Goal: Task Accomplishment & Management: Complete application form

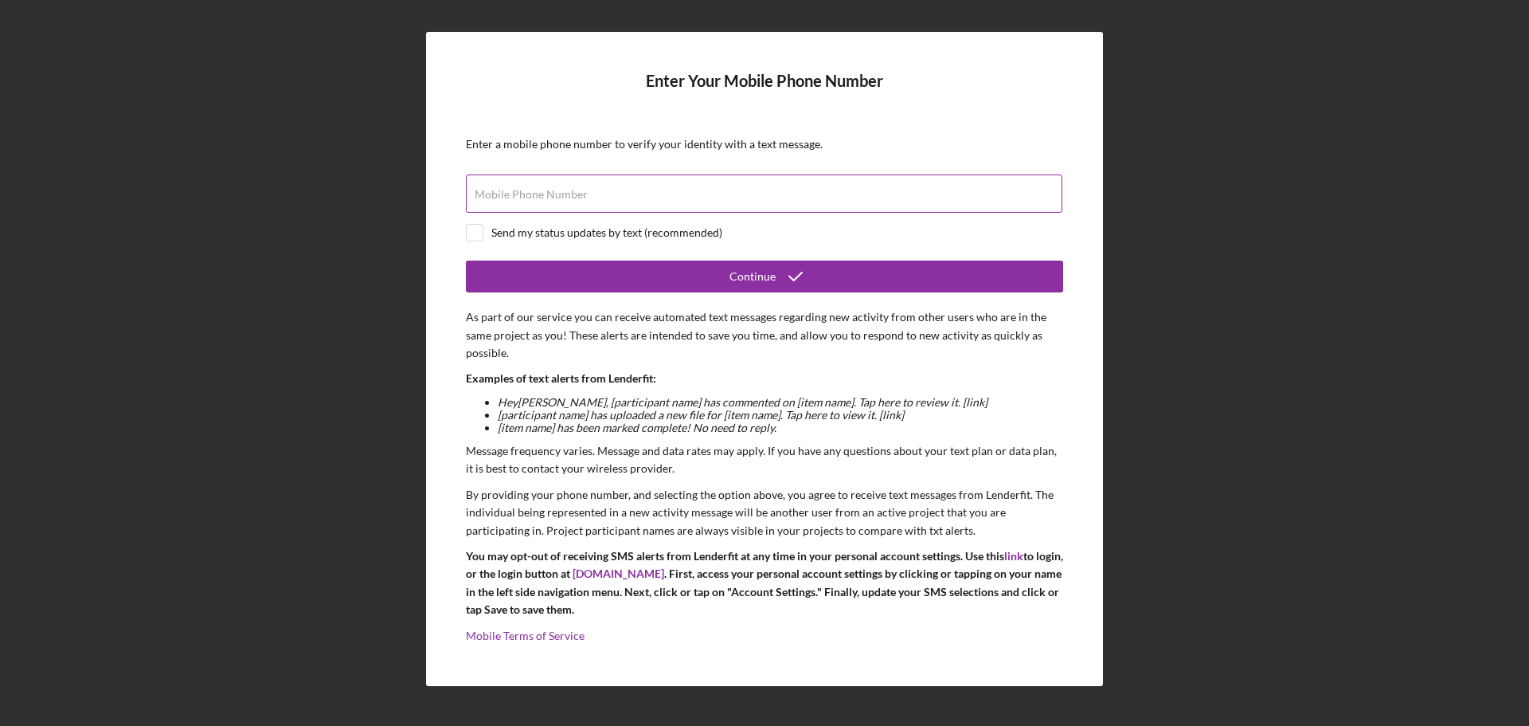
click at [751, 198] on input "Mobile Phone Number" at bounding box center [764, 193] width 597 height 38
type input "(9##) ###-####"
type input "[PHONE_NUMBER]"
click at [499, 237] on div "Send my status updates by text (recommended)" at bounding box center [606, 232] width 231 height 13
click at [478, 237] on input "checkbox" at bounding box center [475, 233] width 16 height 16
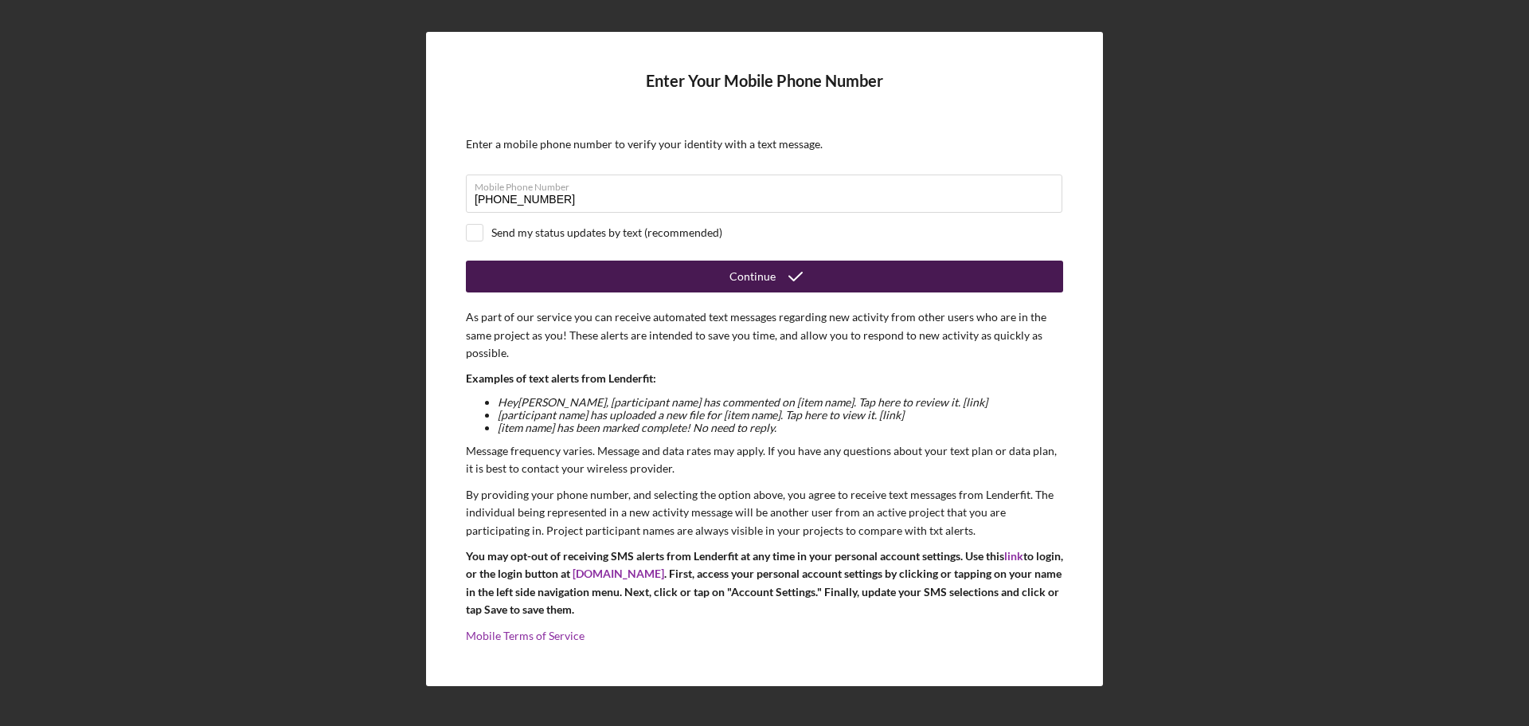
click at [518, 291] on div "Continue" at bounding box center [764, 276] width 597 height 32
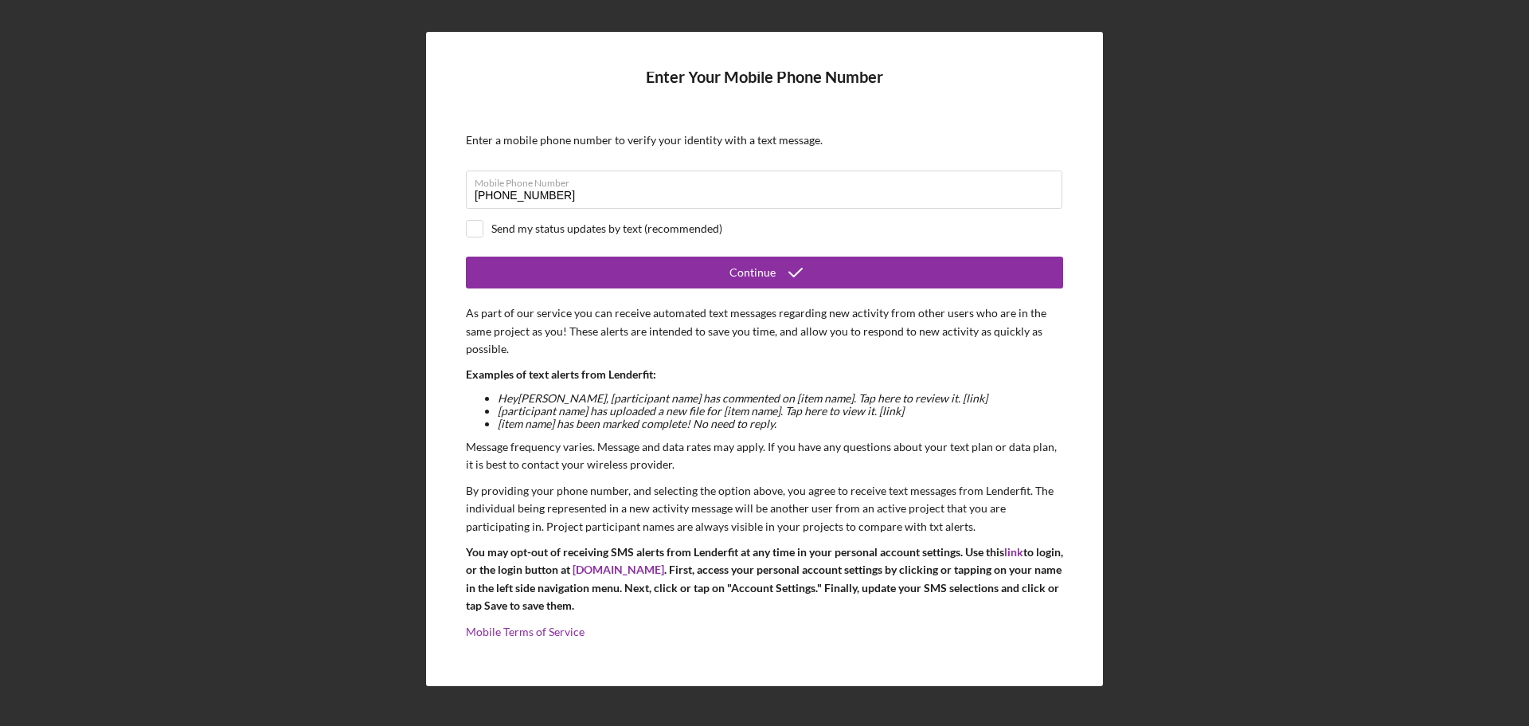
scroll to position [6, 0]
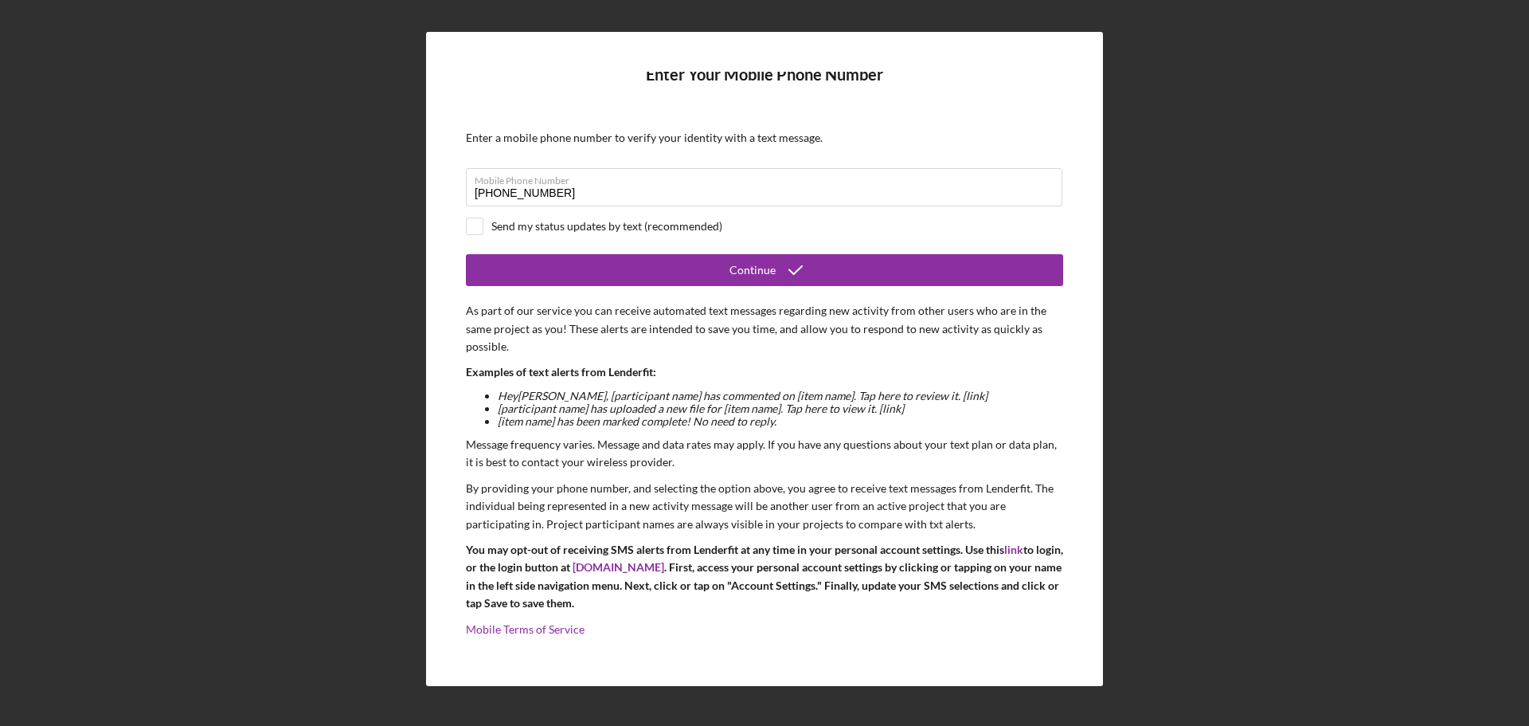
click at [653, 212] on form "Enter Your Mobile Phone Number Enter a mobile phone number to verify your ident…" at bounding box center [764, 359] width 597 height 574
click at [608, 217] on form "Enter Your Mobile Phone Number Enter a mobile phone number to verify your ident…" at bounding box center [764, 359] width 597 height 574
drag, startPoint x: 651, startPoint y: 248, endPoint x: 611, endPoint y: 206, distance: 58.0
click at [611, 206] on form "Enter Your Mobile Phone Number Enter a mobile phone number to verify your ident…" at bounding box center [764, 359] width 597 height 574
click at [468, 218] on input "checkbox" at bounding box center [475, 226] width 16 height 16
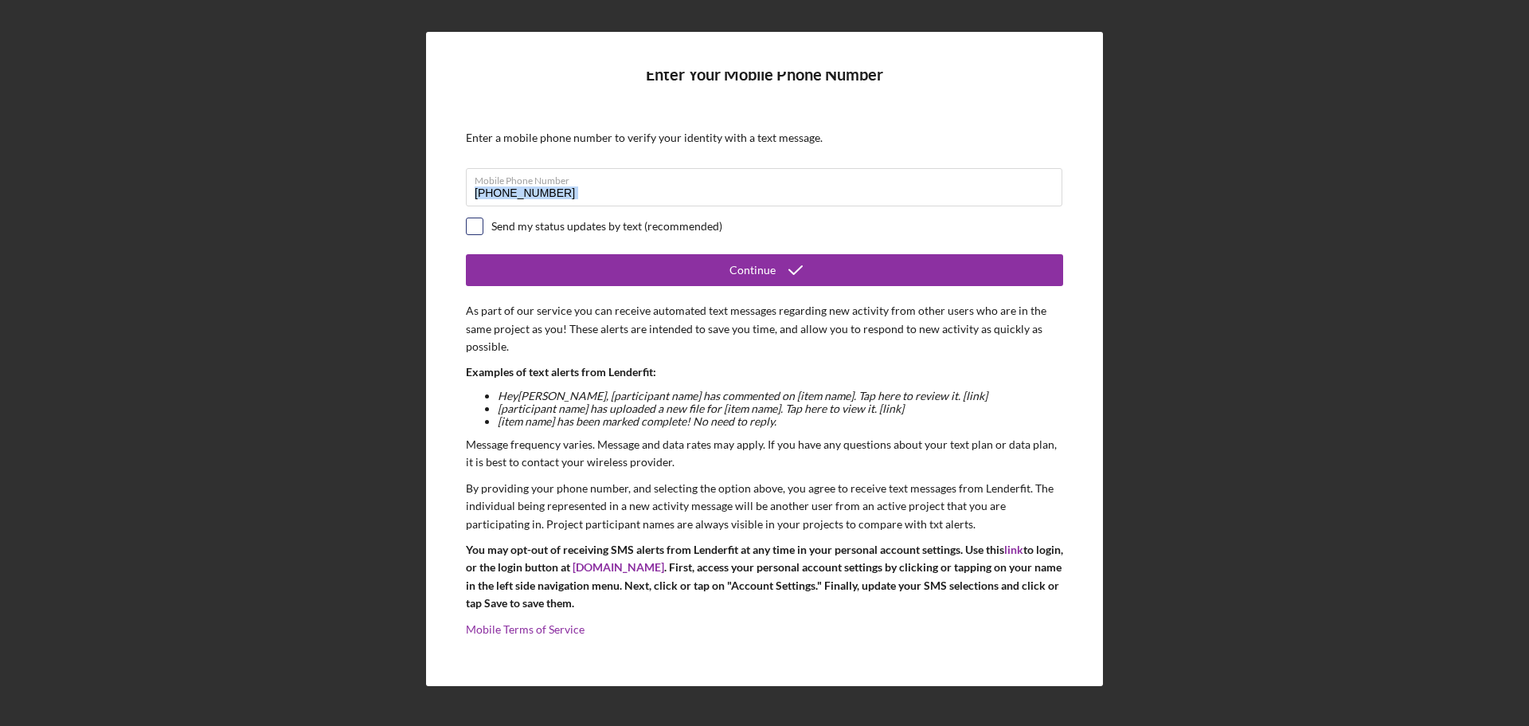
checkbox input "true"
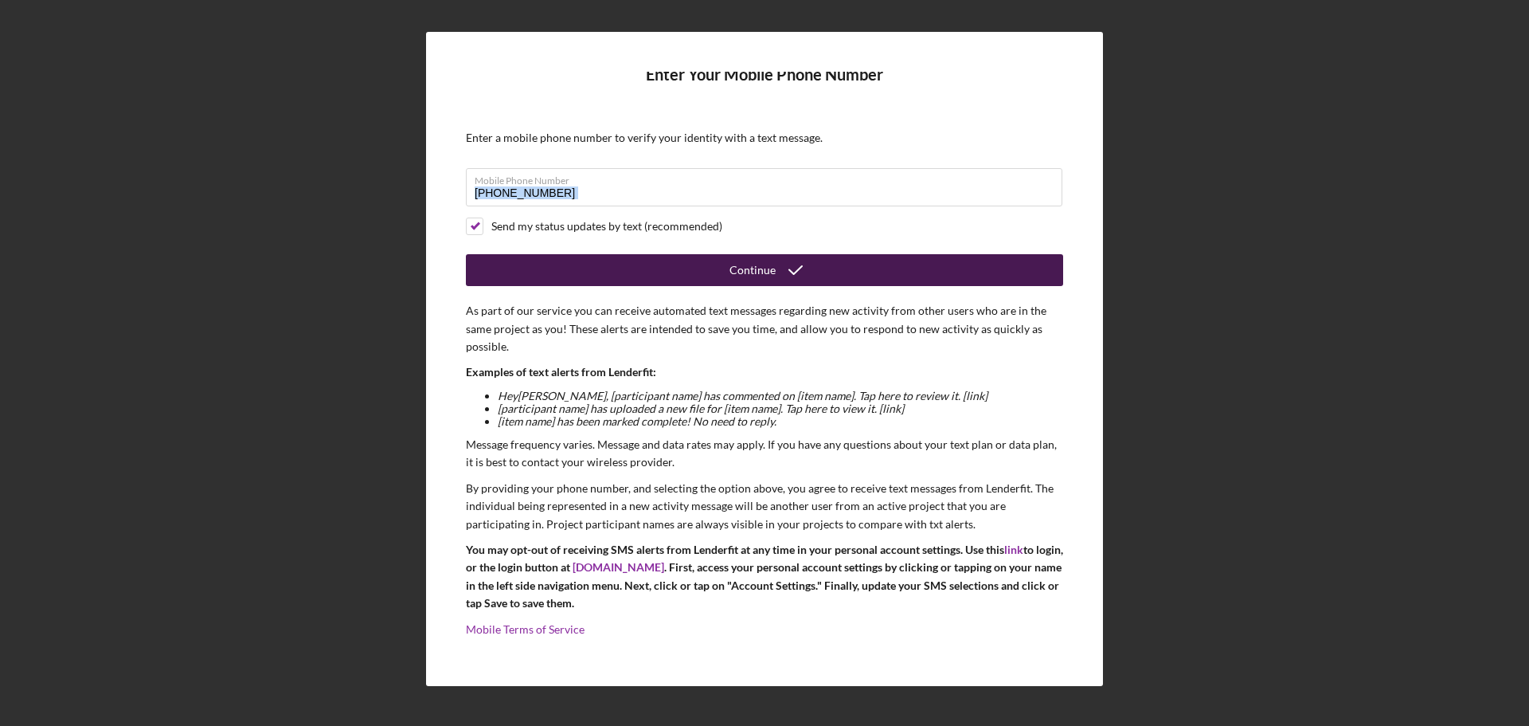
click at [796, 265] on icon "submit" at bounding box center [796, 270] width 40 height 40
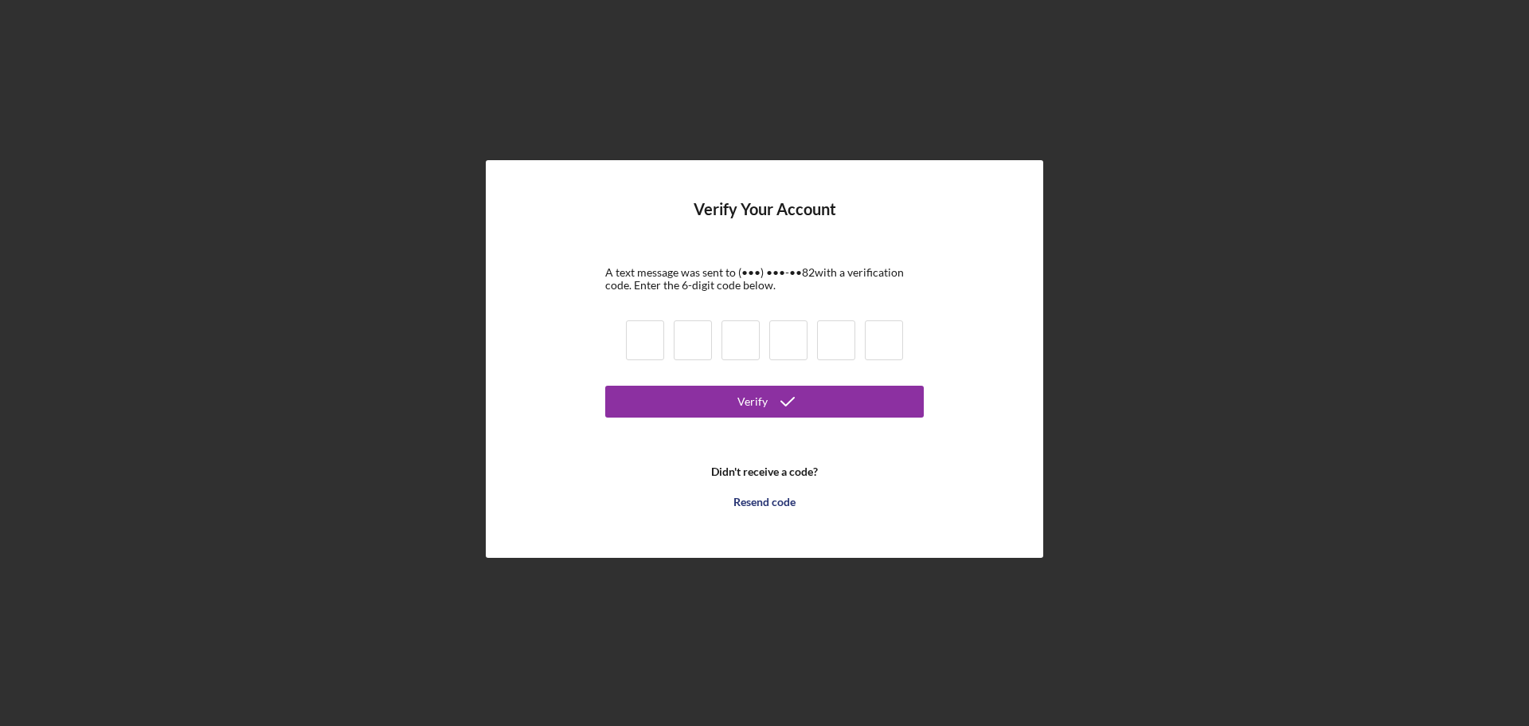
click at [640, 343] on input at bounding box center [645, 340] width 38 height 40
type input "9"
type input "7"
type input "5"
type input "9"
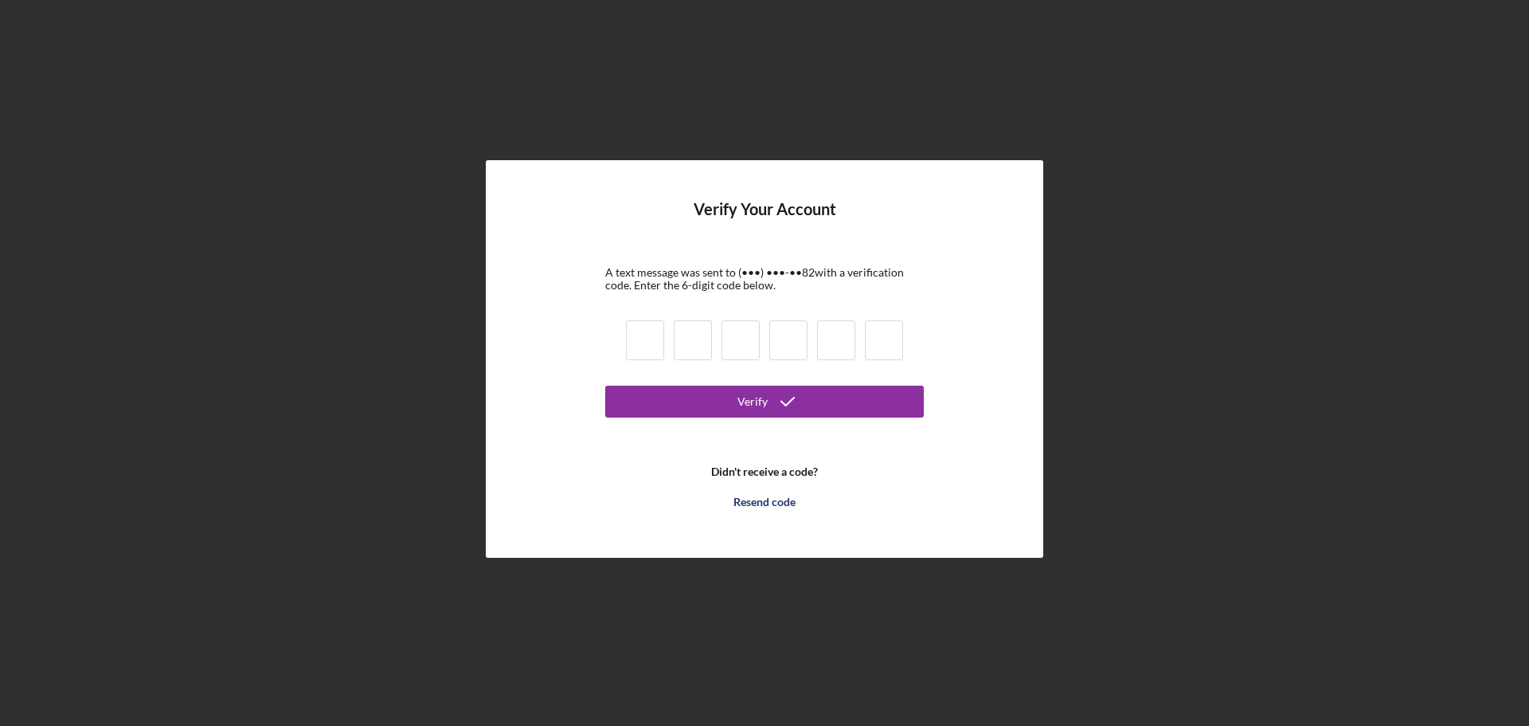
type input "9"
type input "4"
type input "7"
type input "5"
type input "1"
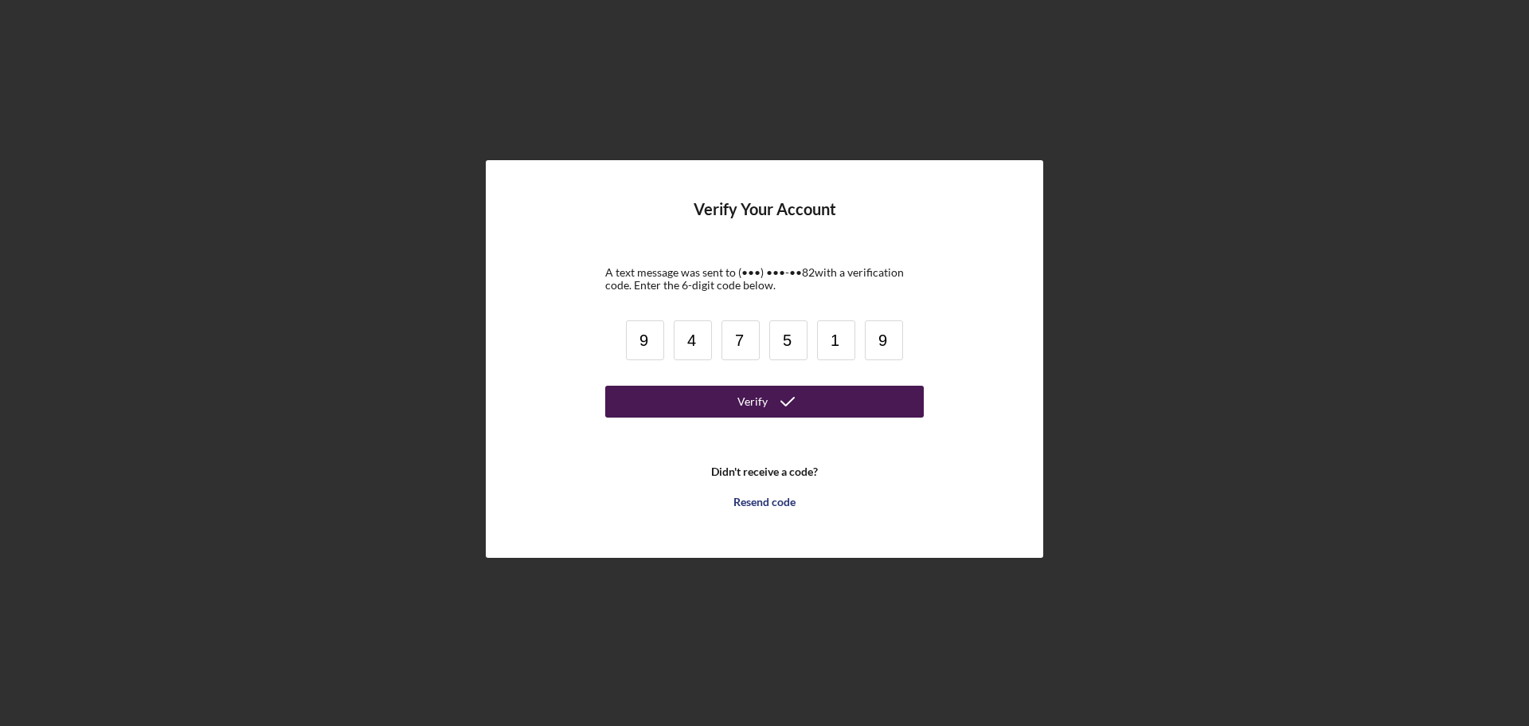
type input "9"
click at [664, 406] on button "Verify" at bounding box center [764, 401] width 319 height 32
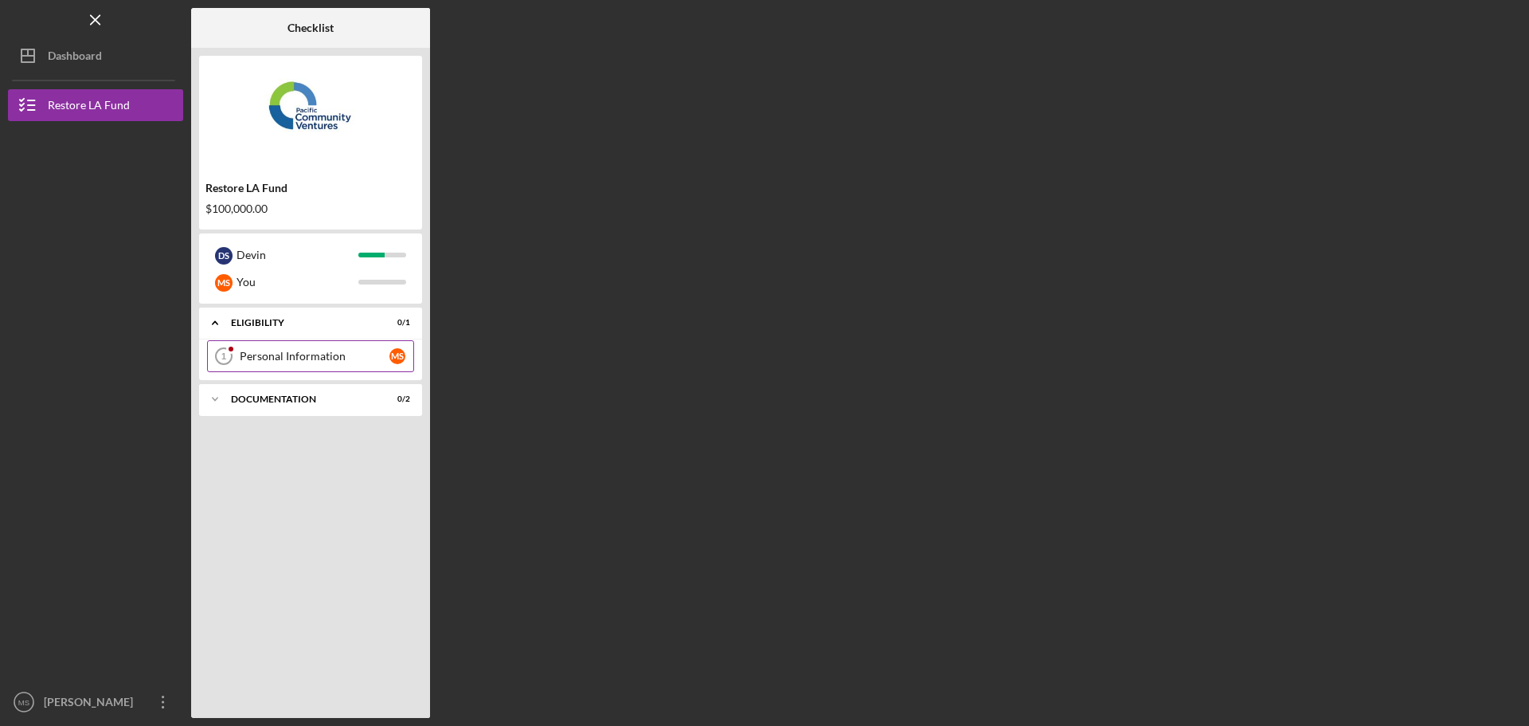
click at [319, 364] on link "Personal Information 1 Personal Information M S" at bounding box center [310, 356] width 207 height 32
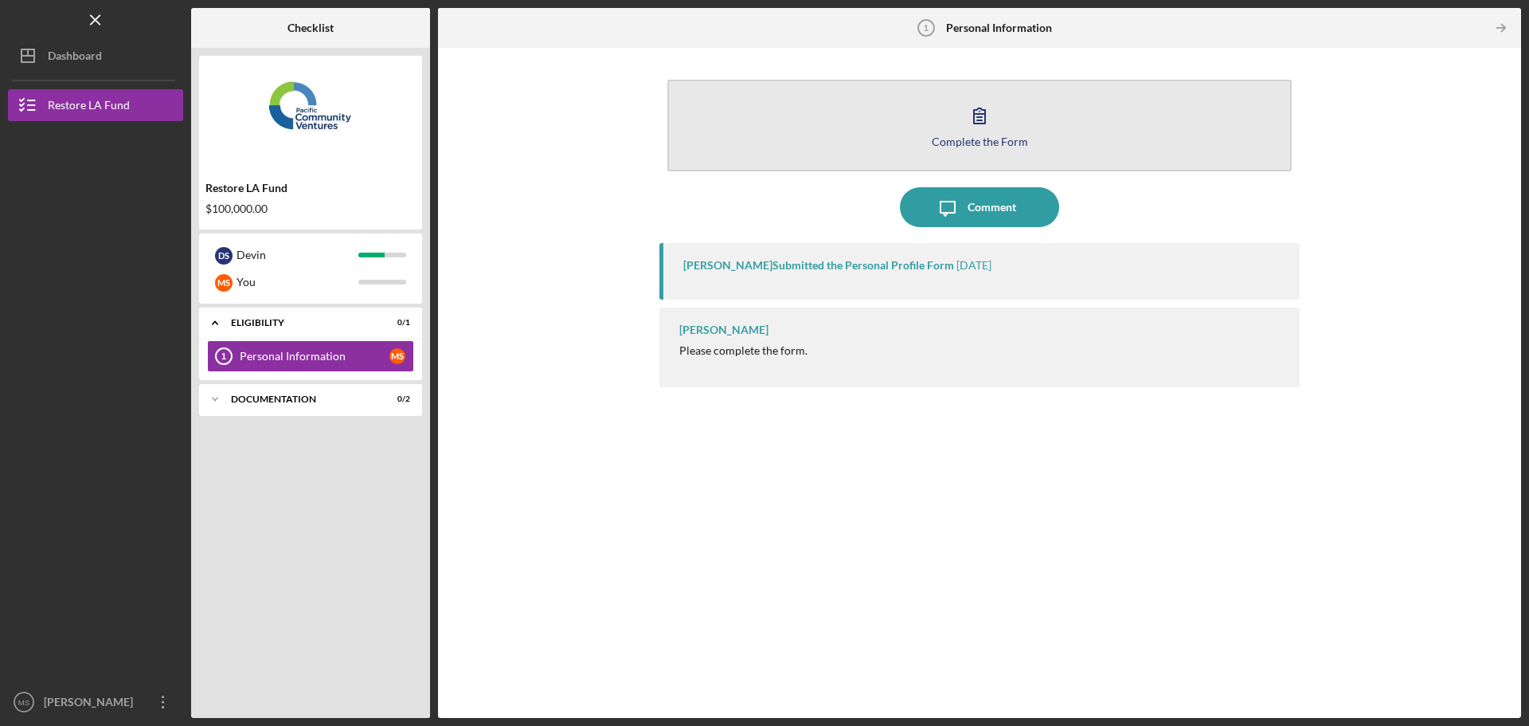
click at [950, 120] on button "Complete the Form Form" at bounding box center [979, 126] width 624 height 92
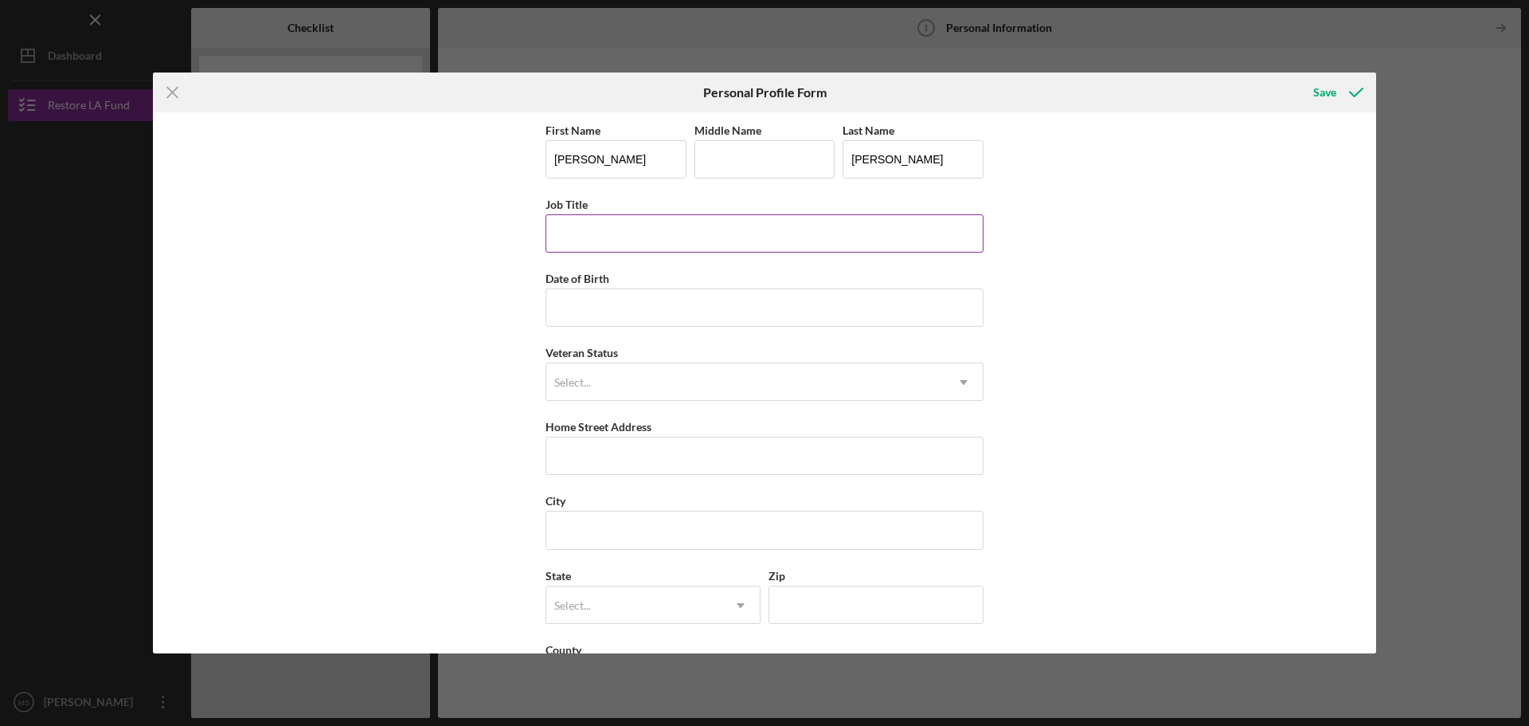
click at [706, 237] on input "Job Title" at bounding box center [765, 233] width 438 height 38
type input "CEO"
type input "[DATE]"
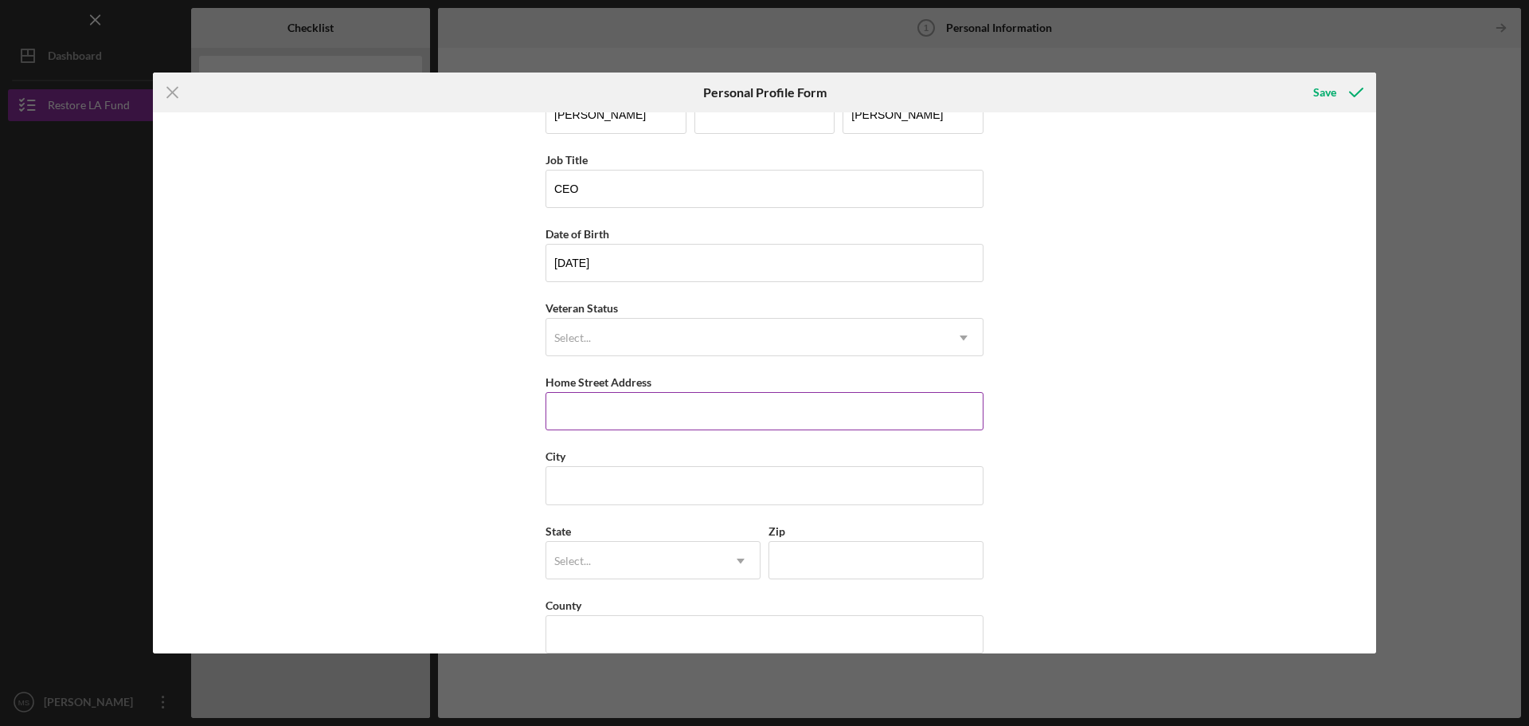
scroll to position [68, 0]
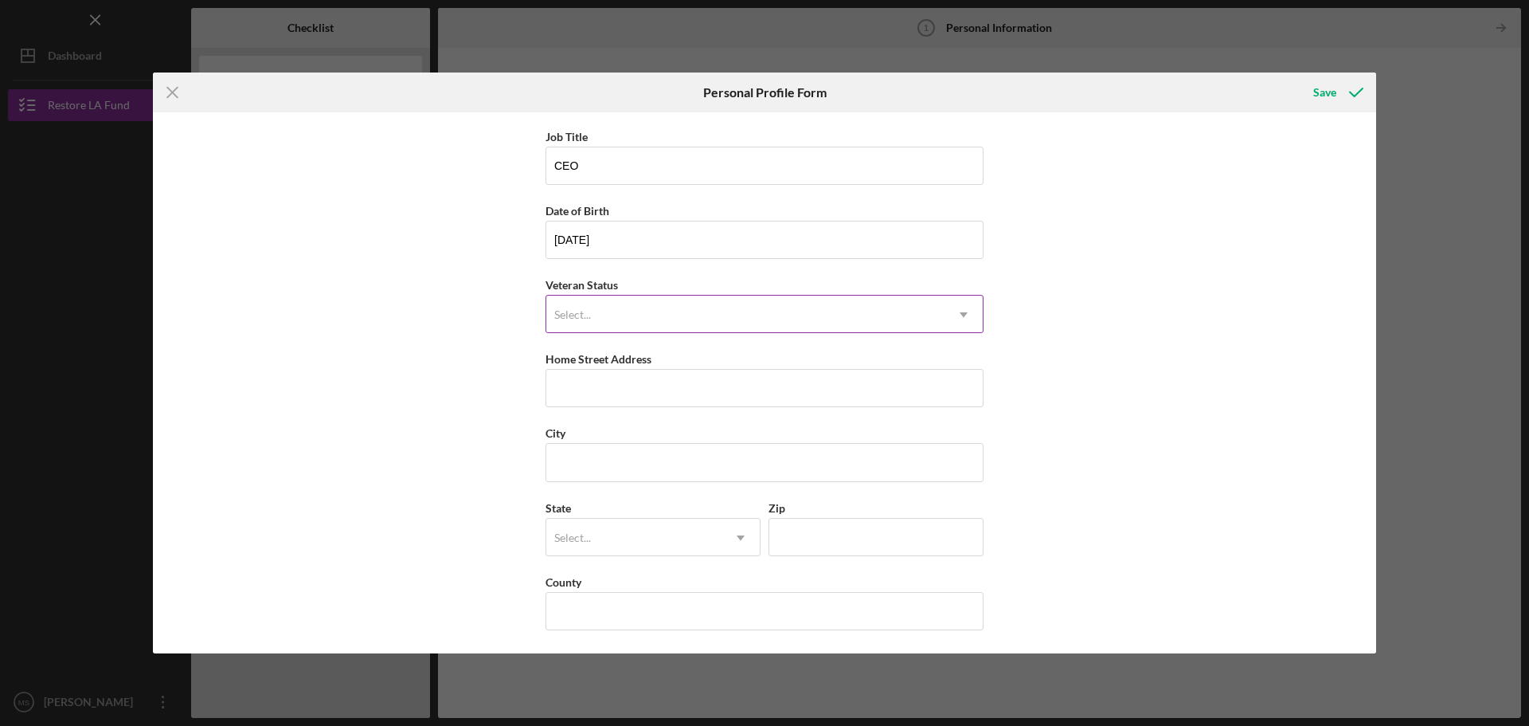
click at [767, 320] on div "Select..." at bounding box center [745, 314] width 398 height 37
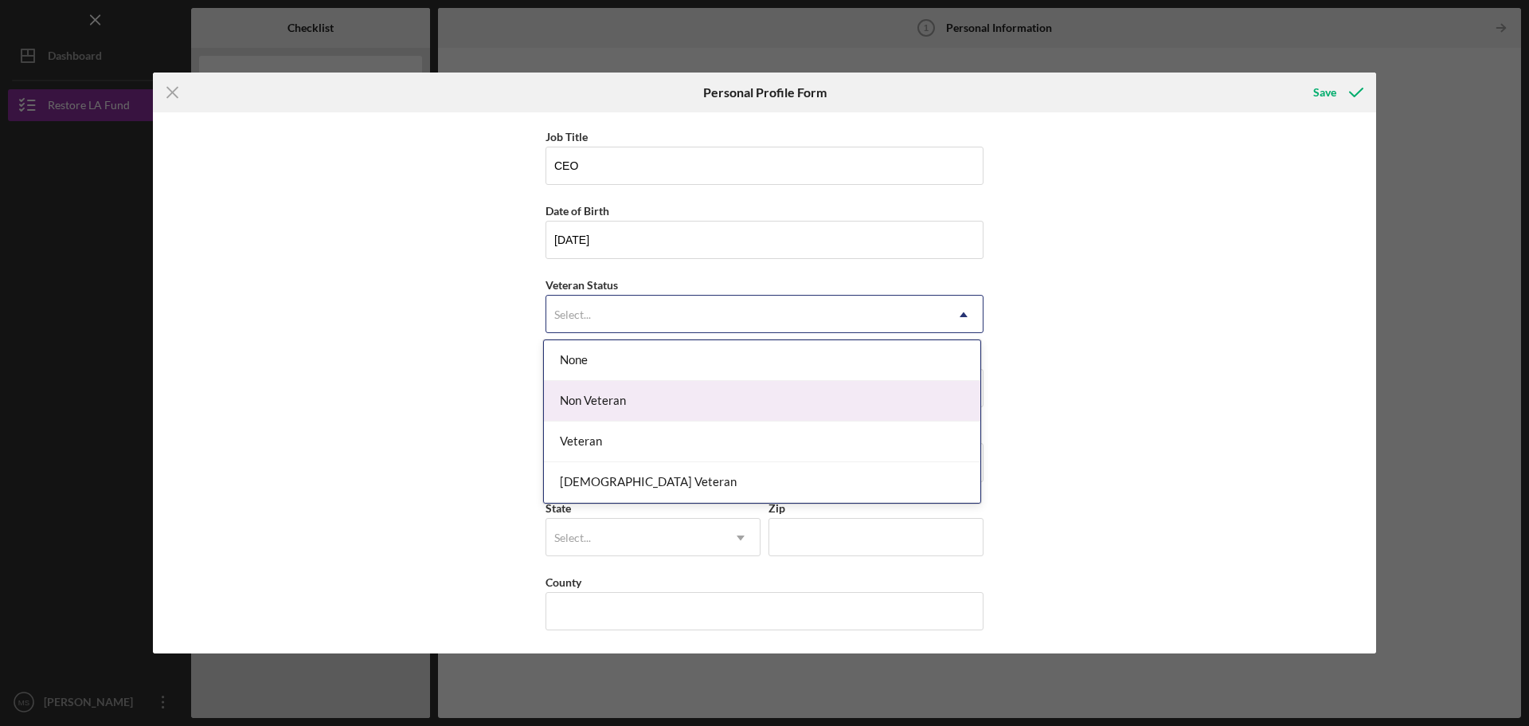
click at [758, 403] on div "Non Veteran" at bounding box center [762, 401] width 436 height 41
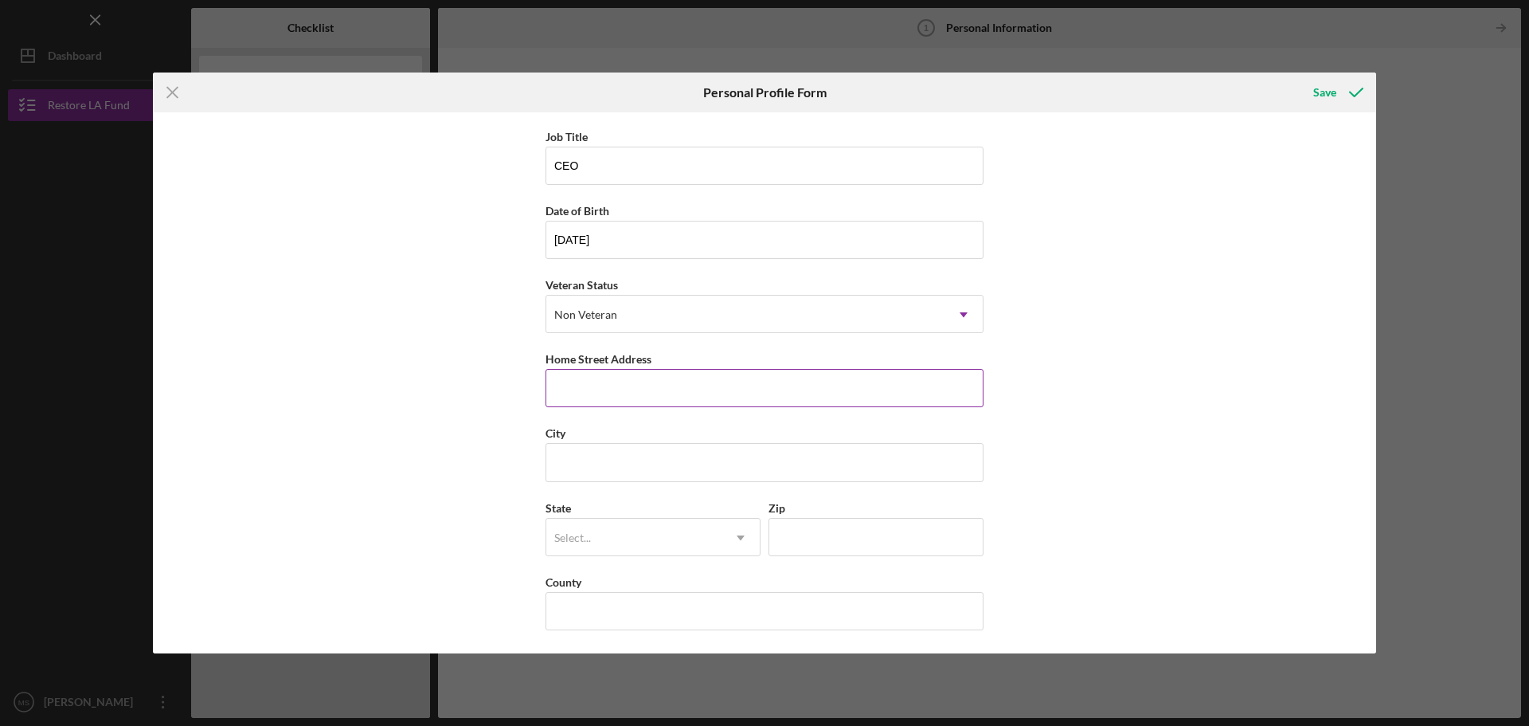
click at [695, 374] on input "Home Street Address" at bounding box center [765, 388] width 438 height 38
type input "[STREET_ADDRESS]"
type input "Pomona"
type input "CA"
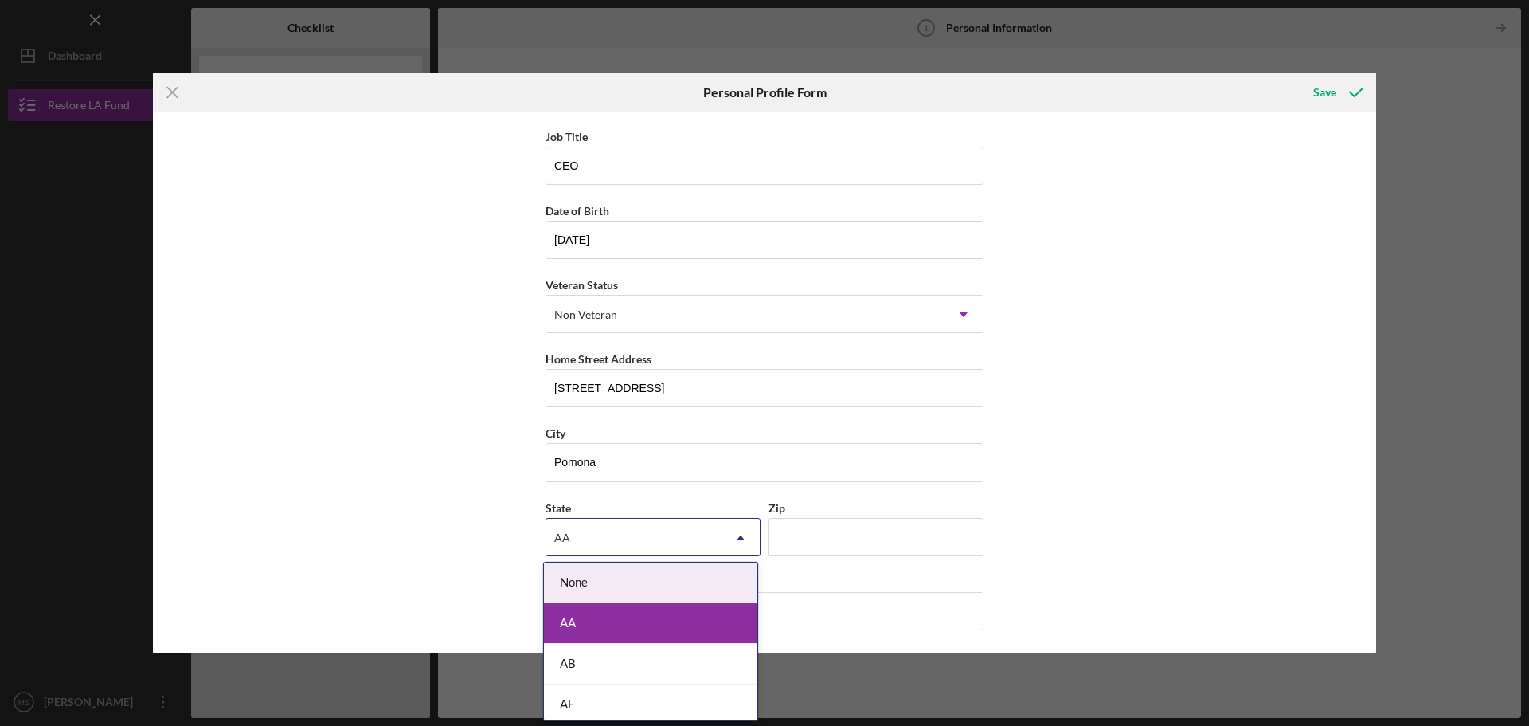
click at [667, 522] on div "AA" at bounding box center [633, 537] width 175 height 37
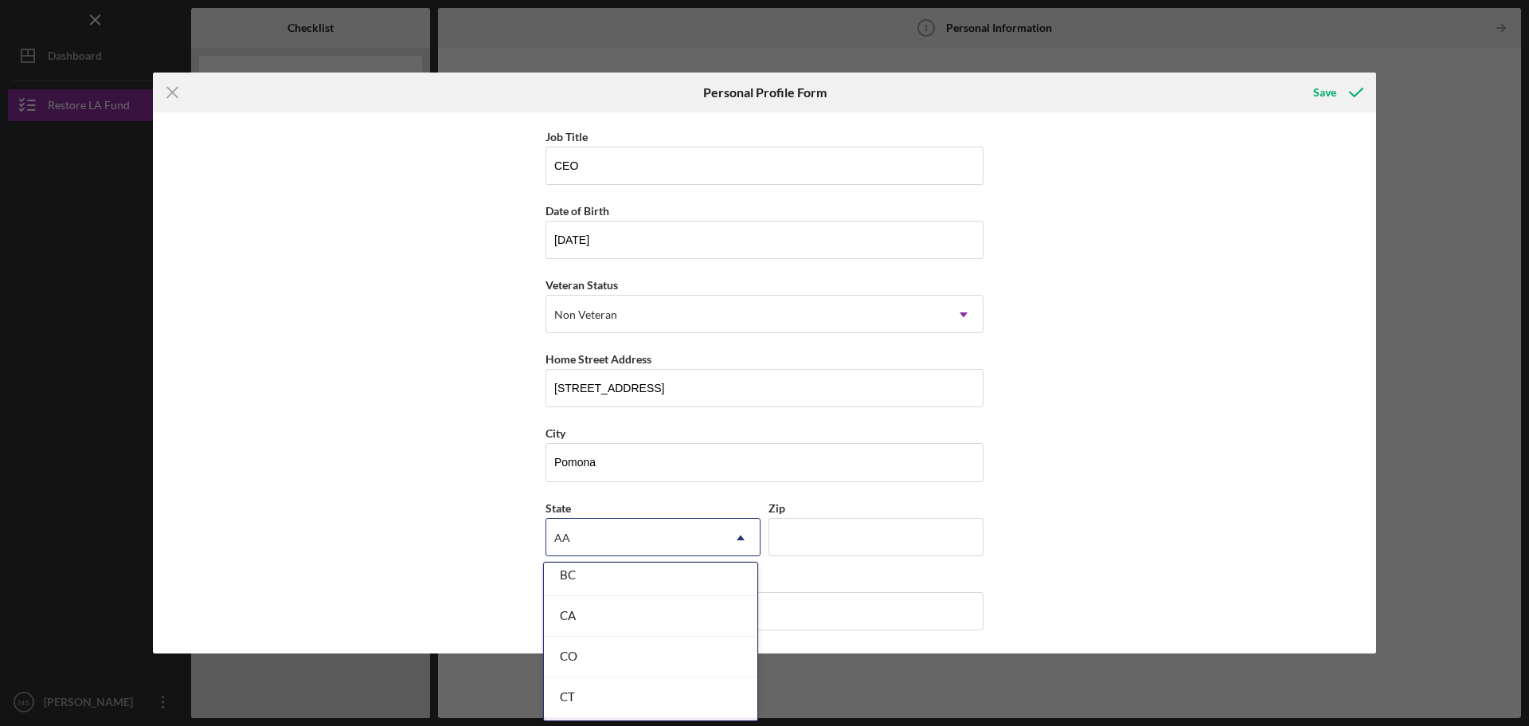
scroll to position [398, 0]
click at [657, 645] on div "CA" at bounding box center [650, 631] width 213 height 41
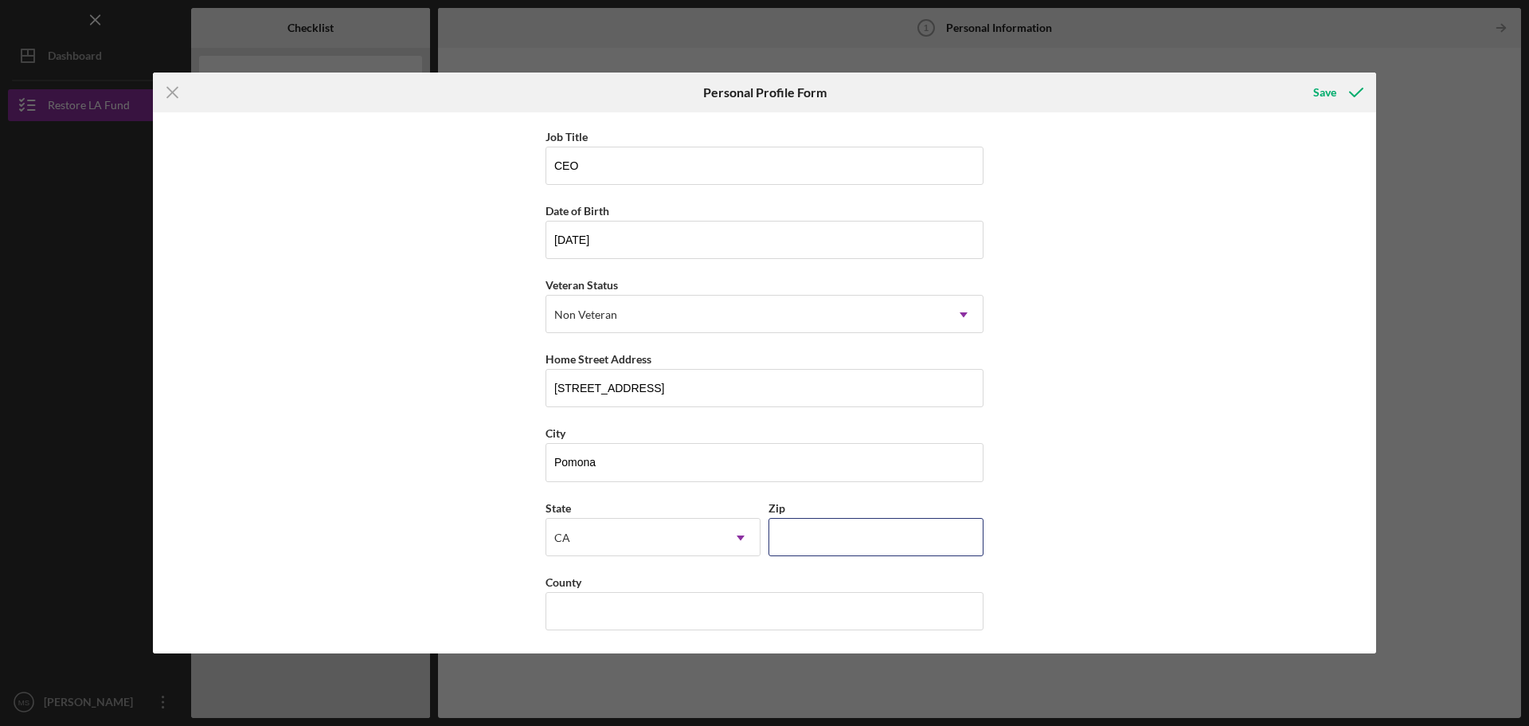
drag, startPoint x: 812, startPoint y: 543, endPoint x: 765, endPoint y: 532, distance: 49.1
click at [812, 543] on input "Zip" at bounding box center [876, 537] width 215 height 38
type input "91766"
click at [597, 605] on input "County" at bounding box center [765, 611] width 438 height 38
type input "S"
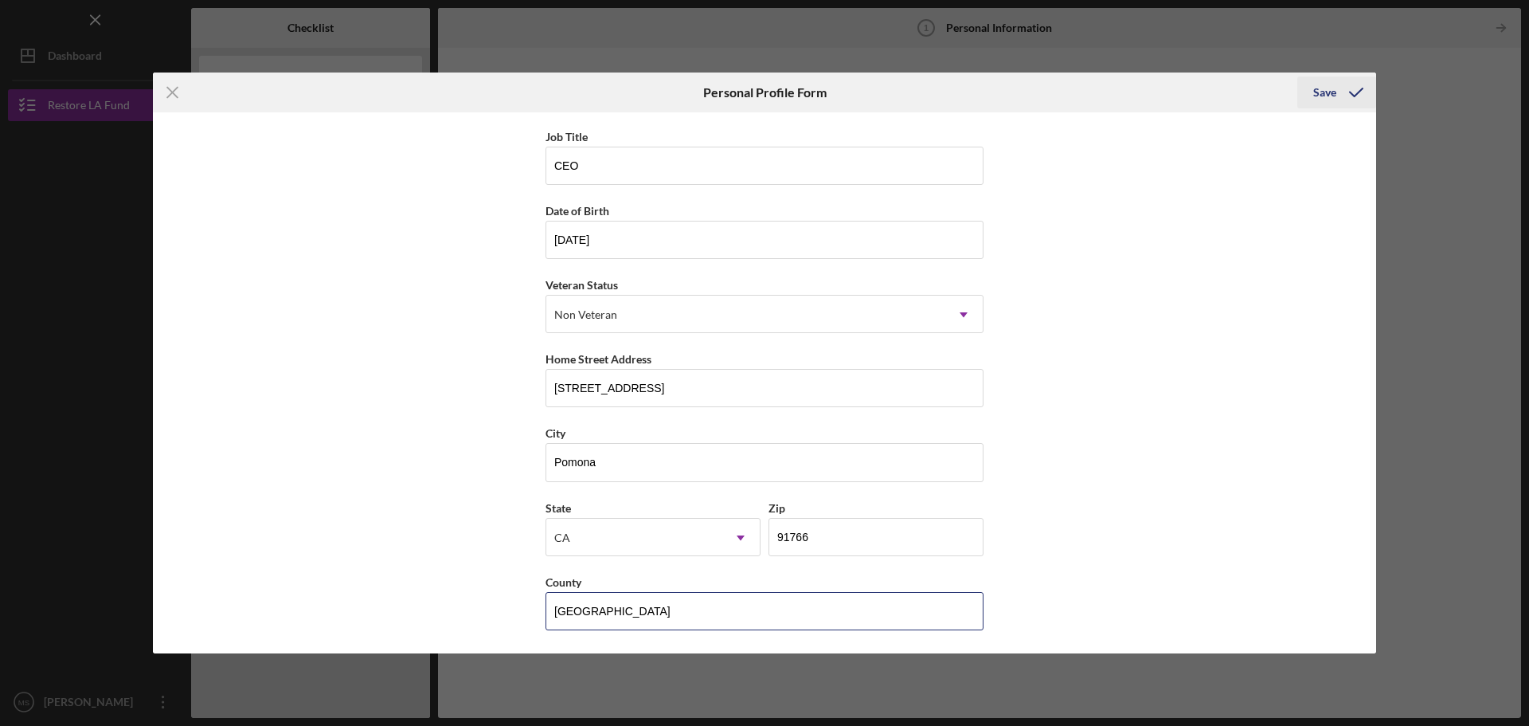
type input "[GEOGRAPHIC_DATA]"
click at [1368, 83] on icon "submit" at bounding box center [1356, 92] width 40 height 40
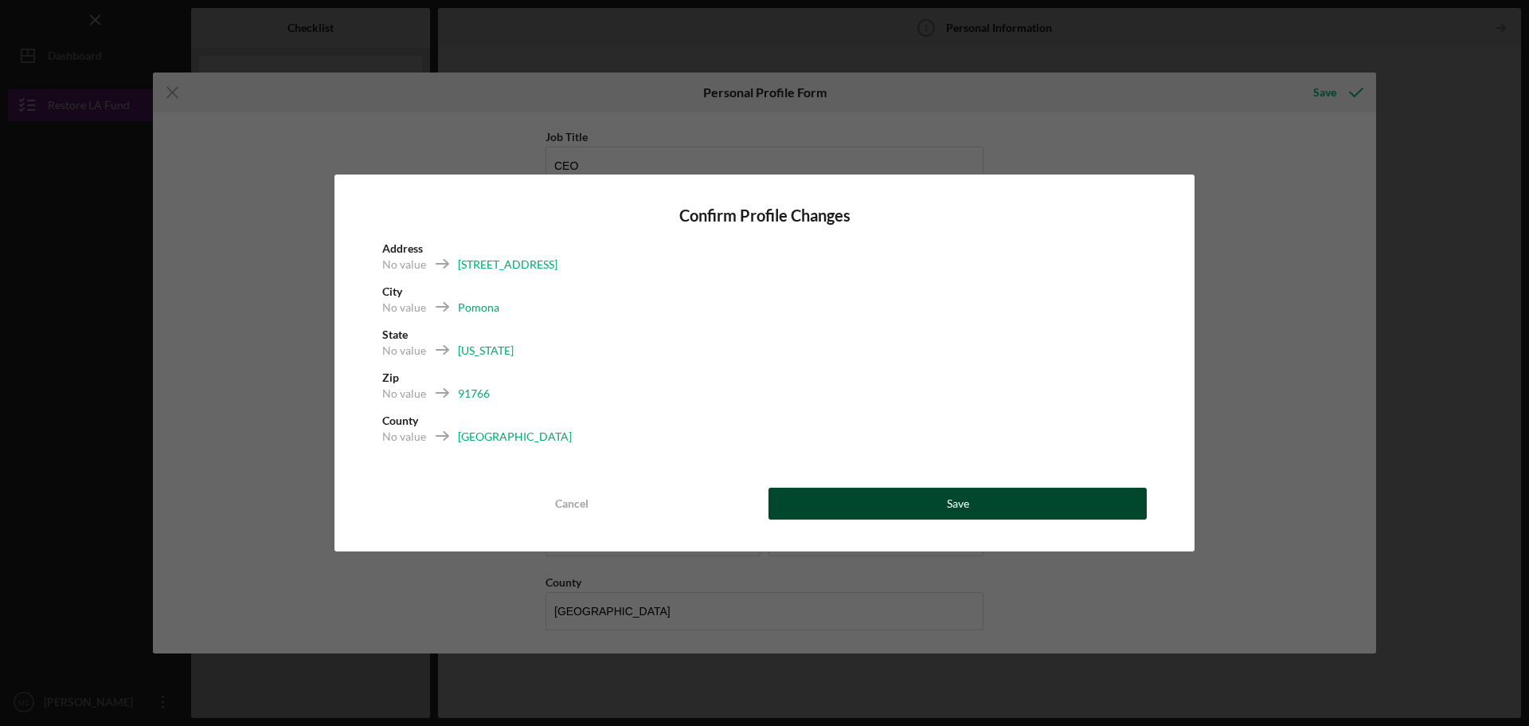
click at [990, 510] on button "Save" at bounding box center [958, 503] width 378 height 32
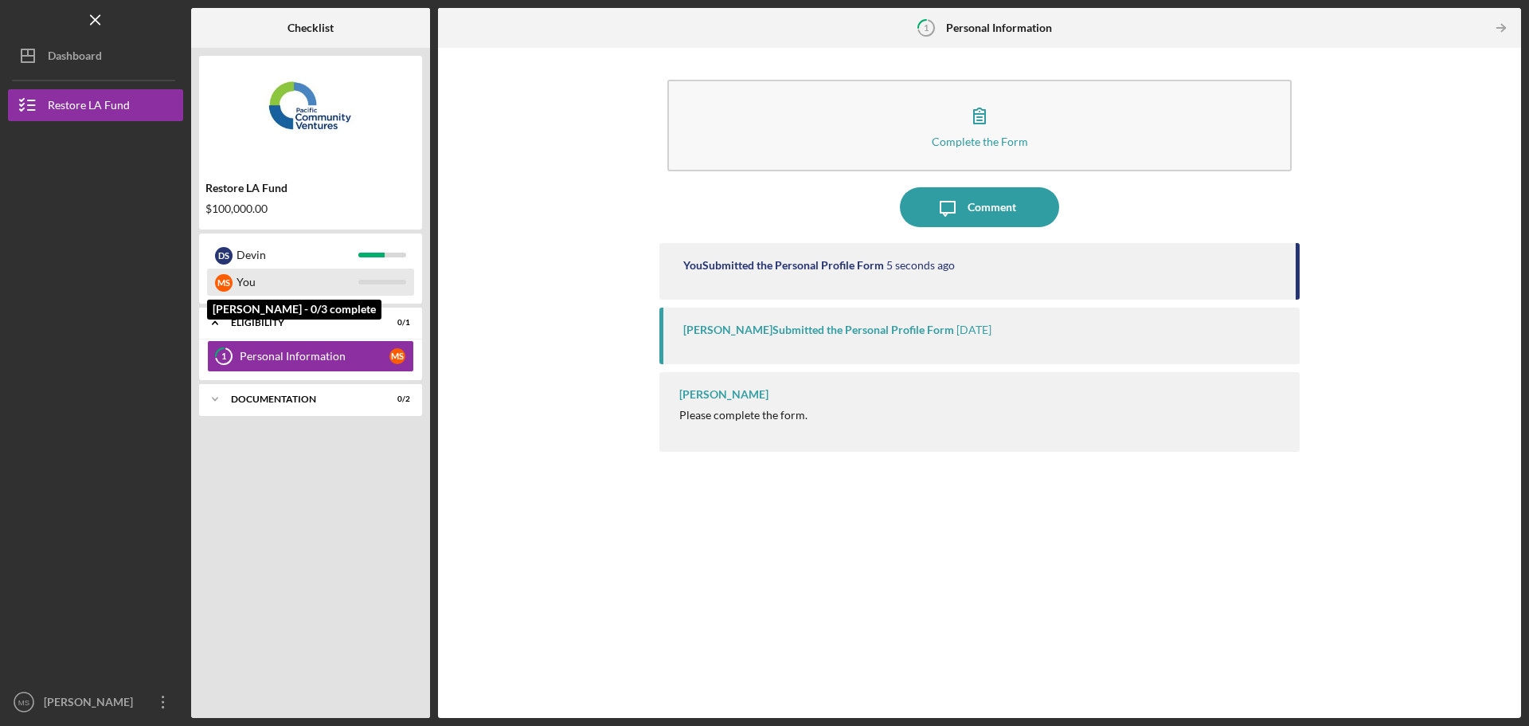
click at [262, 280] on div "You" at bounding box center [298, 281] width 122 height 27
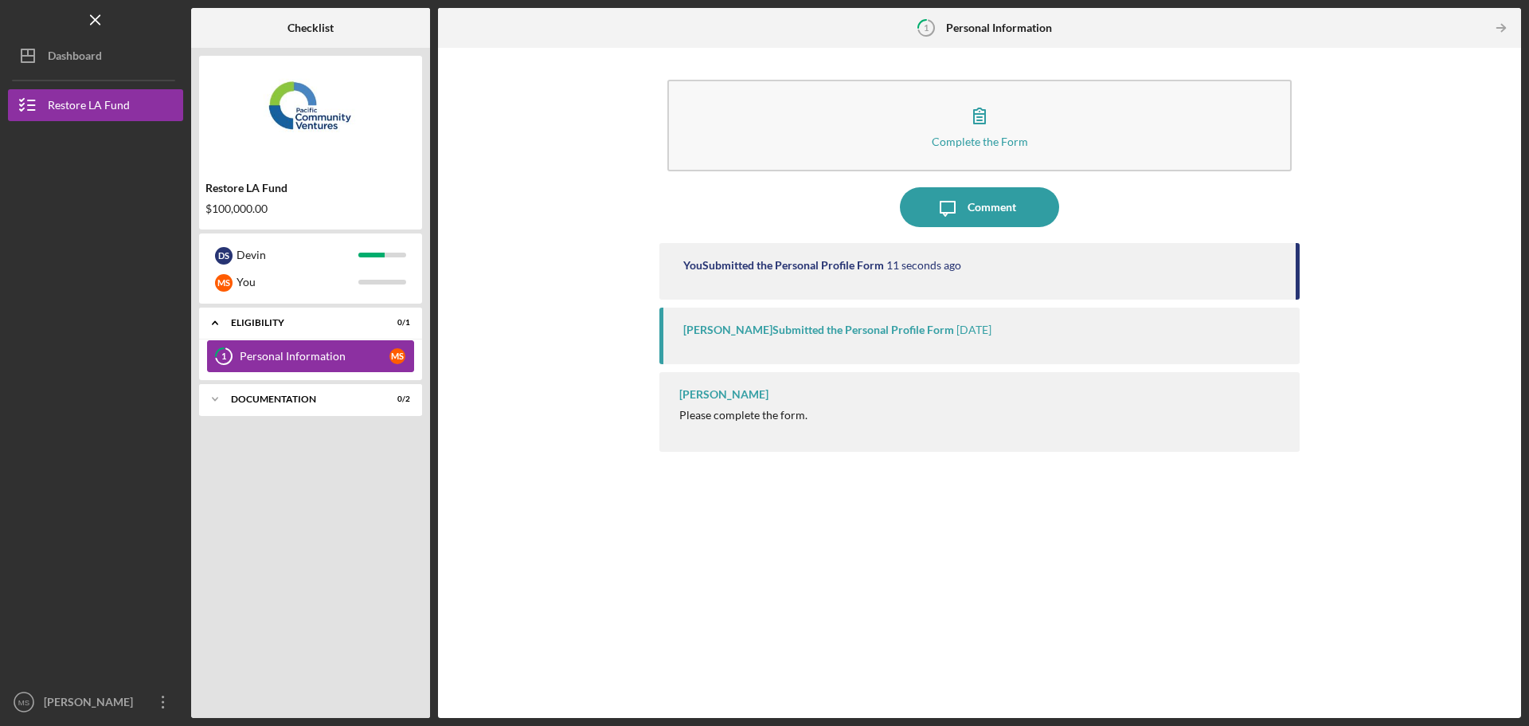
click at [370, 359] on div "Personal Information" at bounding box center [315, 356] width 150 height 13
click at [344, 421] on div "Icon/Expander Eligibility 0 / 1 1 Personal Information M S Icon/Expander Docume…" at bounding box center [310, 508] width 223 height 402
click at [351, 407] on div "Icon/Expander Documentation 0 / 2" at bounding box center [310, 399] width 223 height 32
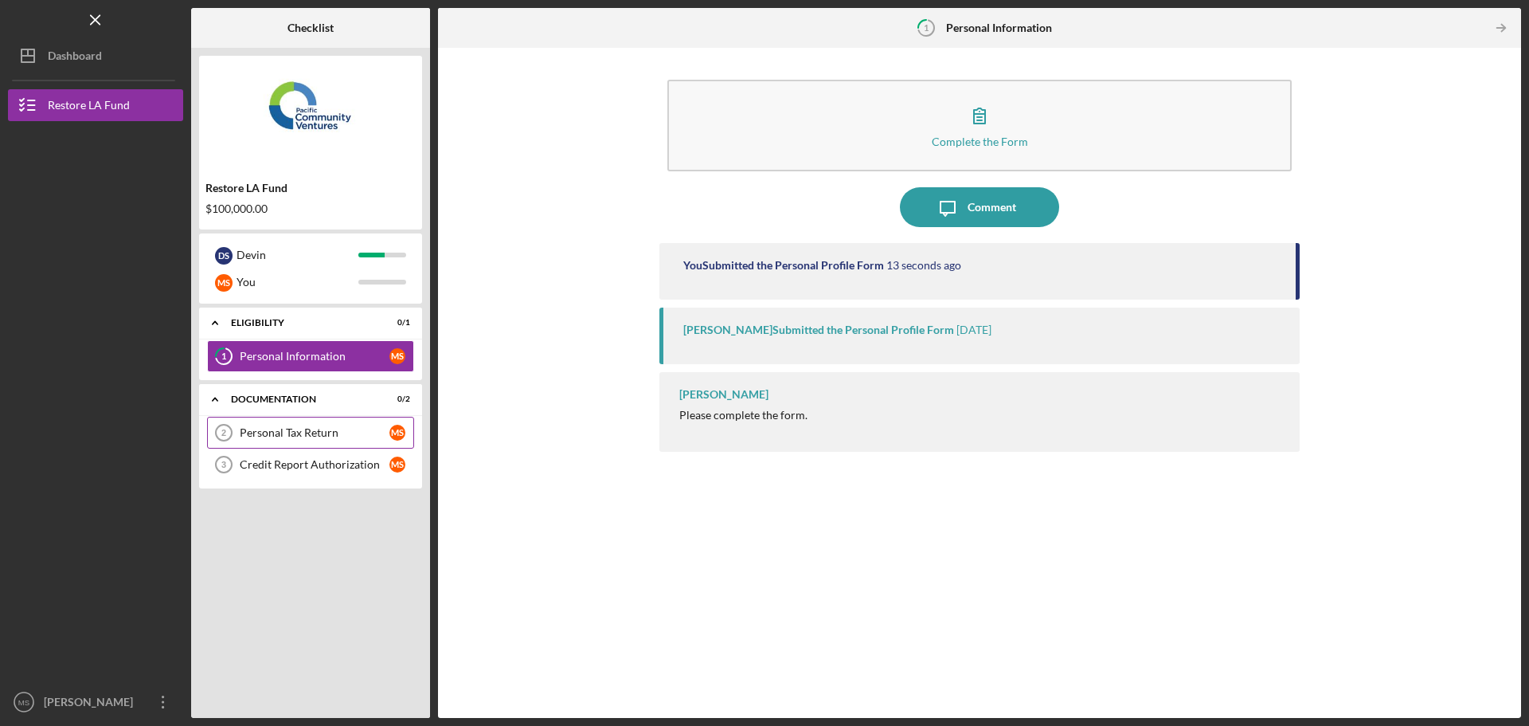
click at [351, 438] on div "Personal Tax Return" at bounding box center [315, 432] width 150 height 13
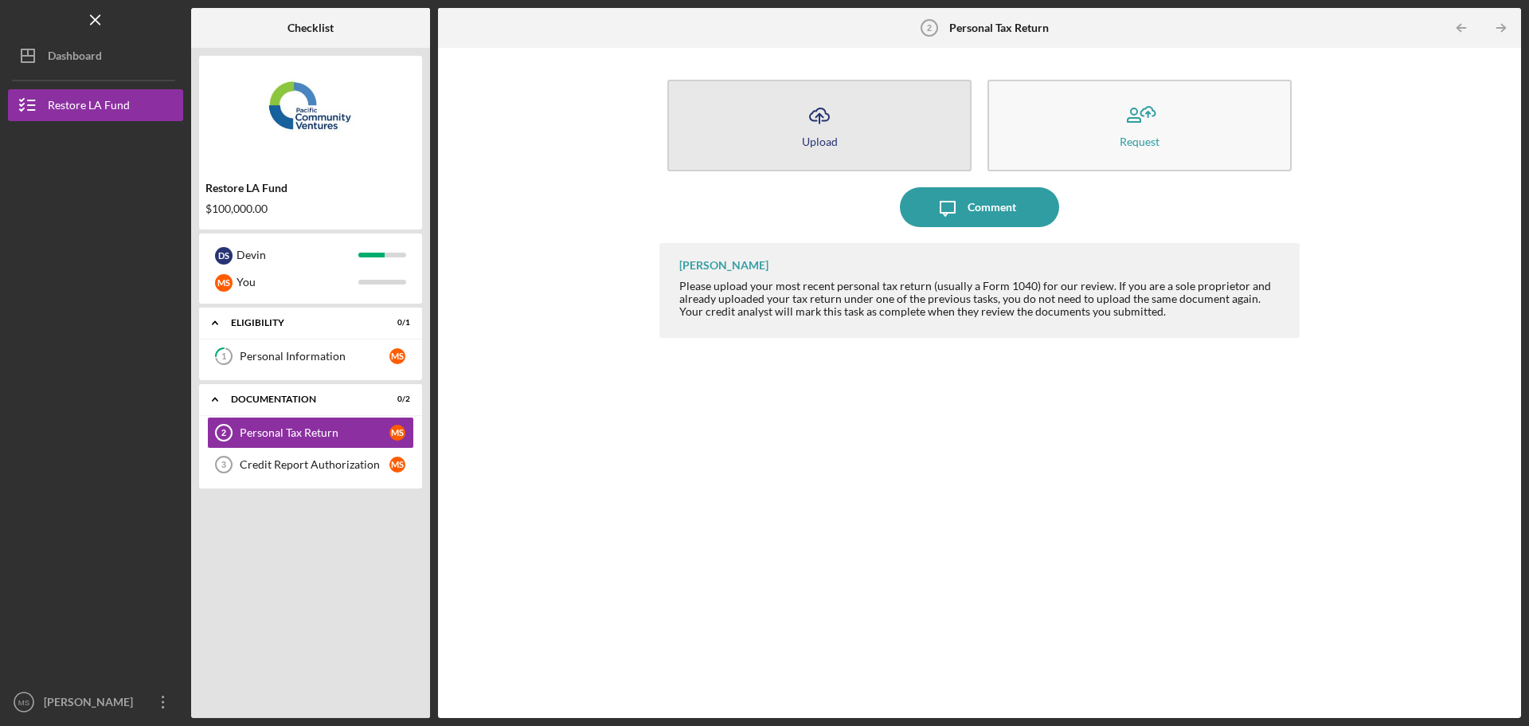
click at [950, 83] on button "Icon/Upload Upload" at bounding box center [819, 126] width 304 height 92
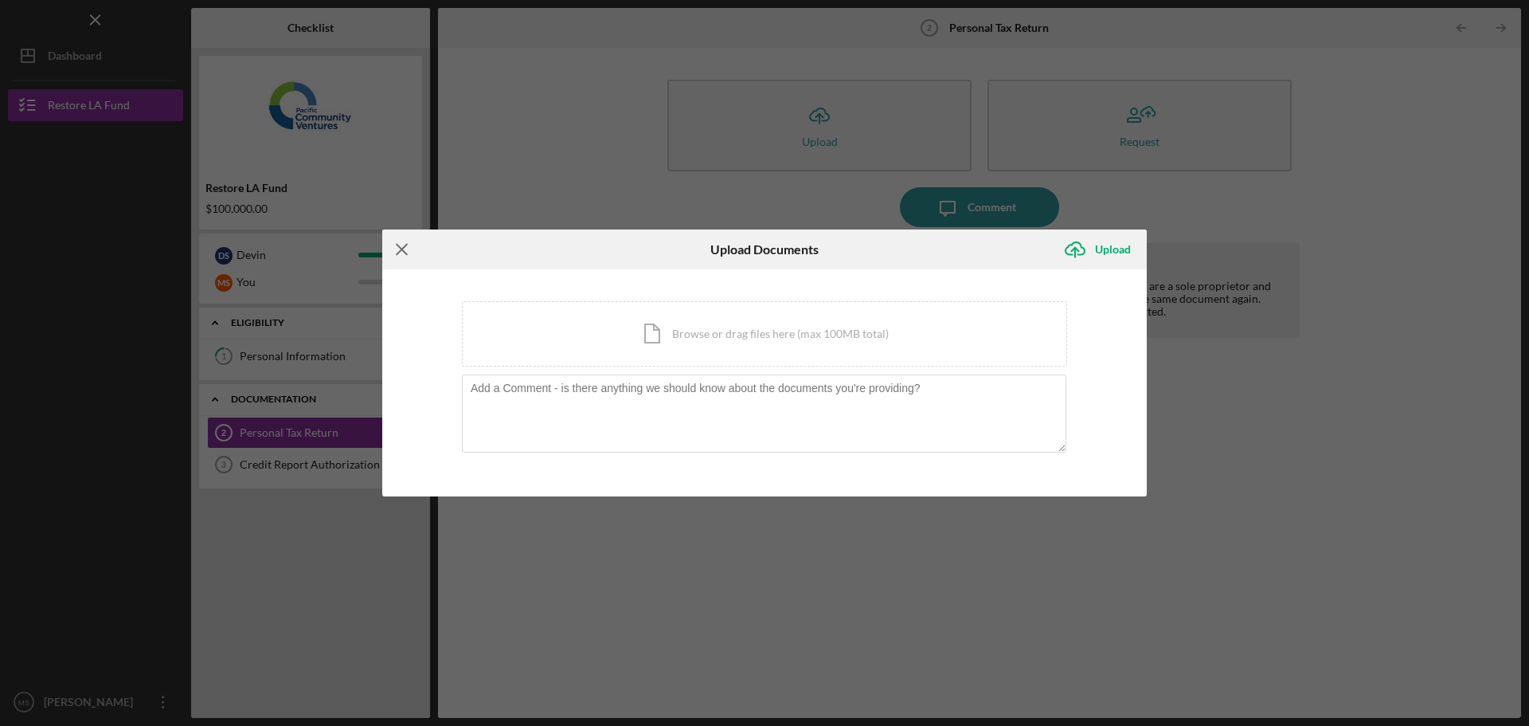
click at [384, 248] on icon "Icon/Menu Close" at bounding box center [402, 249] width 40 height 40
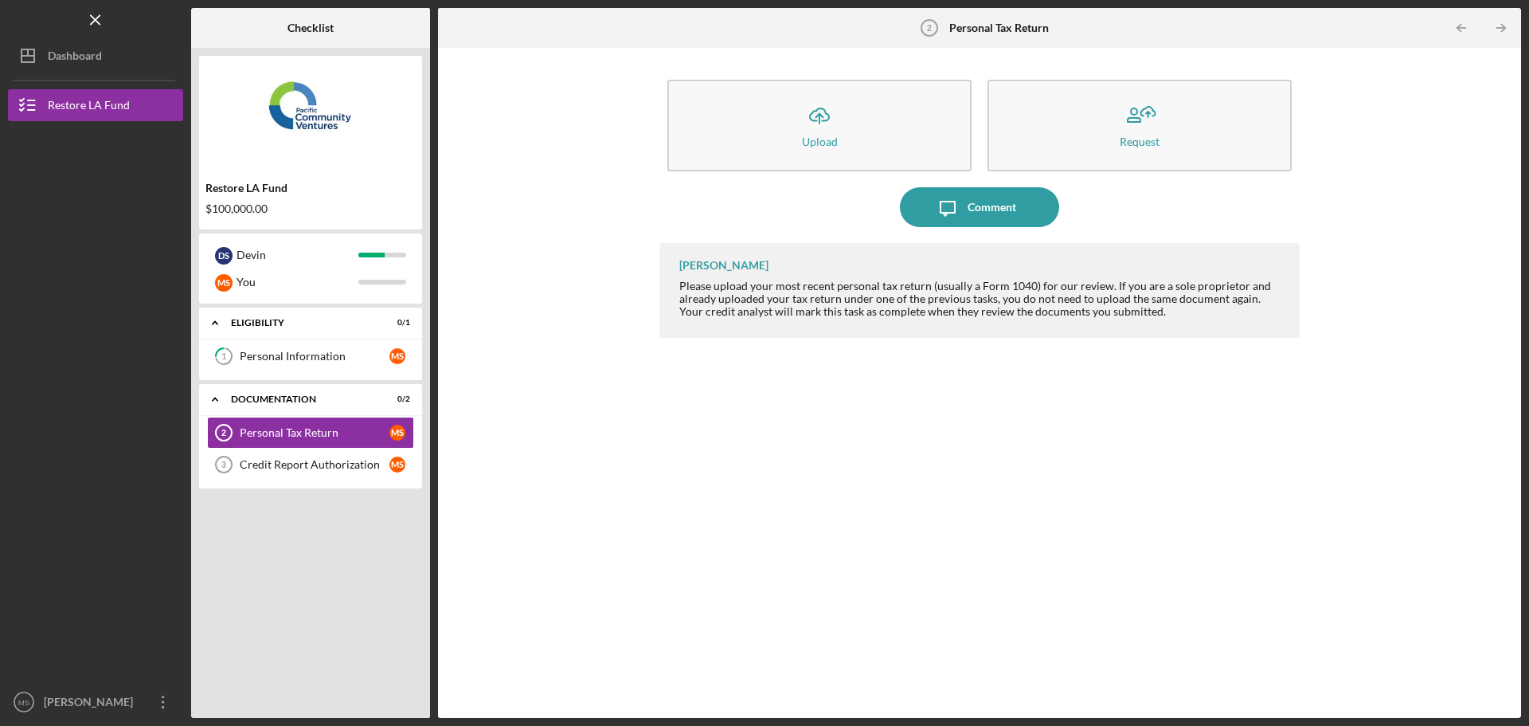
click at [542, 257] on div "Icon/Upload Upload Request Icon/Message Comment [PERSON_NAME] Please upload you…" at bounding box center [979, 383] width 1067 height 654
click at [309, 468] on div "Credit Report Authorization" at bounding box center [315, 464] width 150 height 13
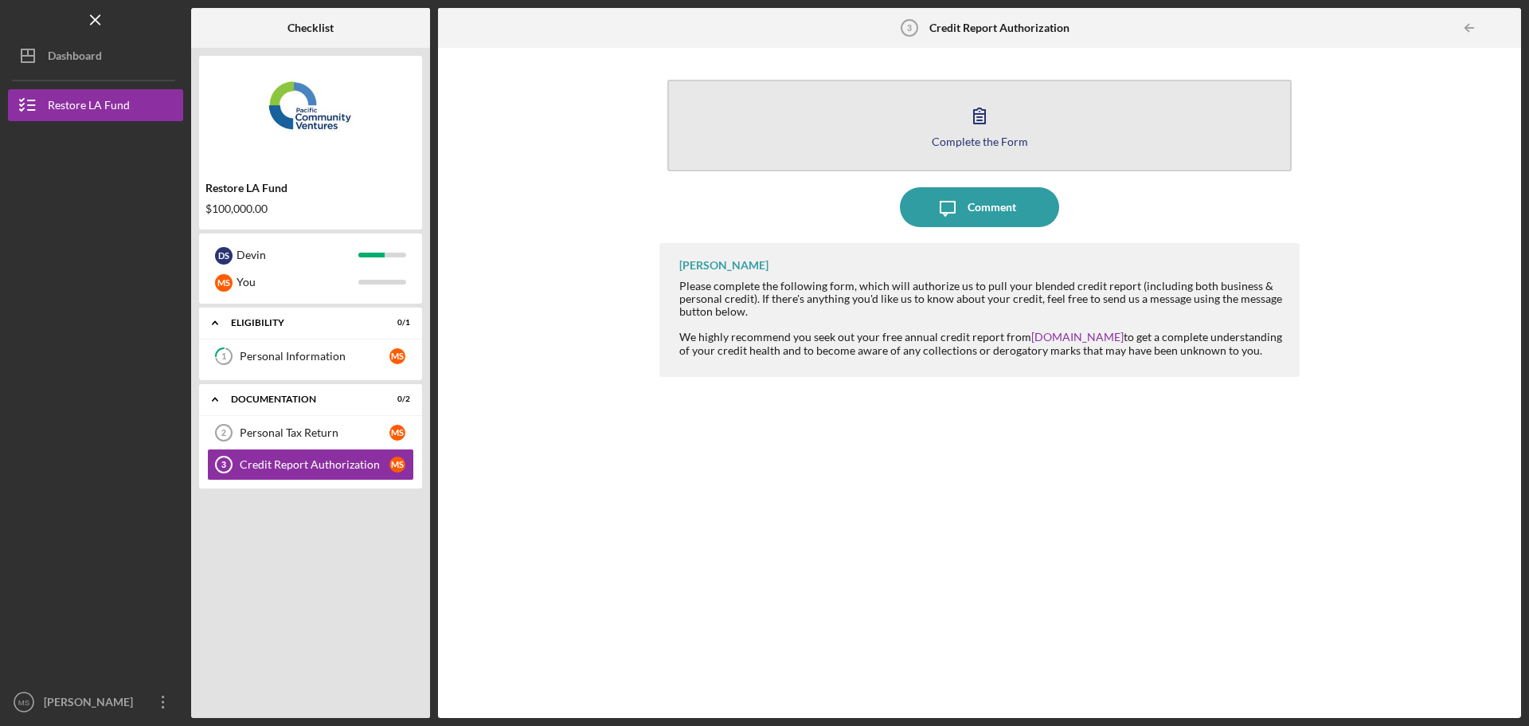
click at [1002, 150] on button "Complete the Form Form" at bounding box center [979, 126] width 624 height 92
click at [988, 129] on icon "button" at bounding box center [980, 116] width 40 height 40
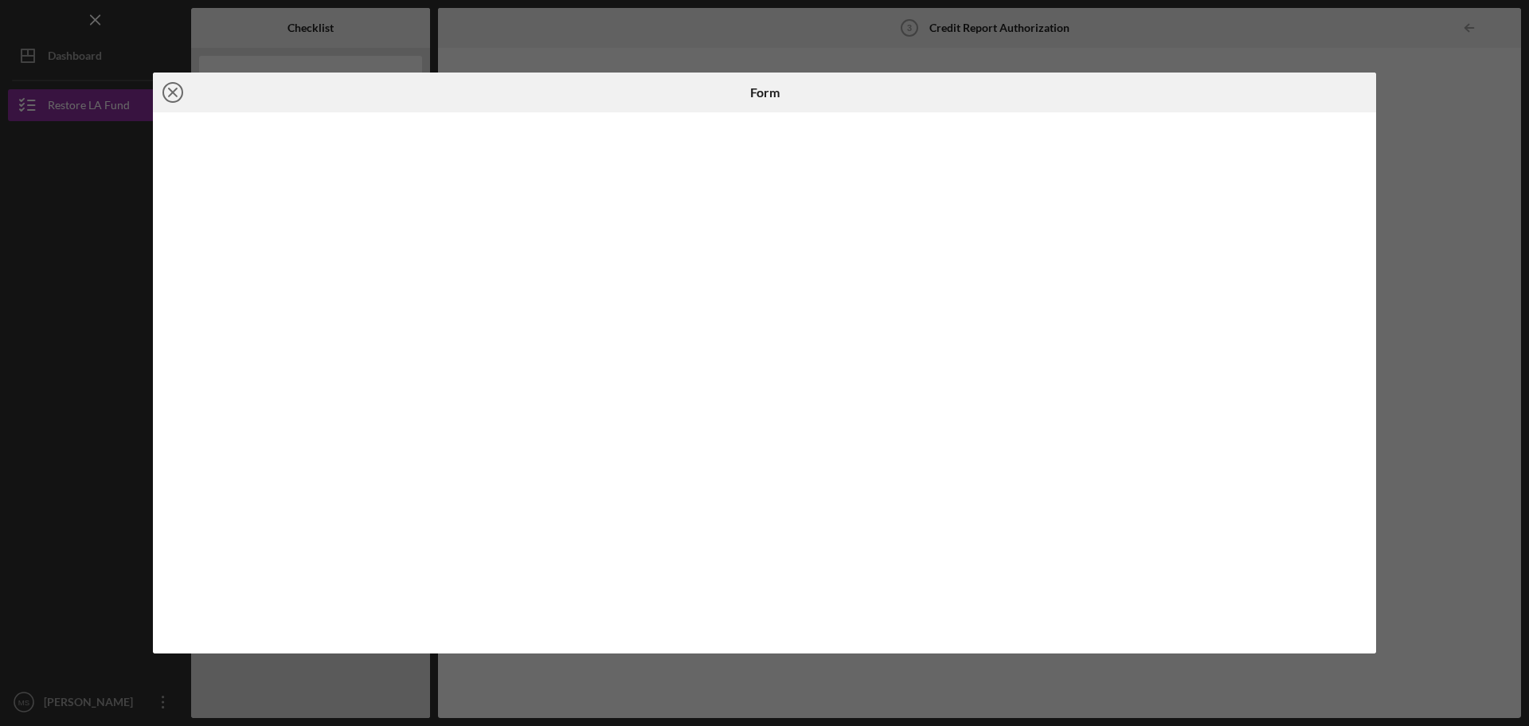
click at [166, 92] on icon "Icon/Close" at bounding box center [173, 92] width 40 height 40
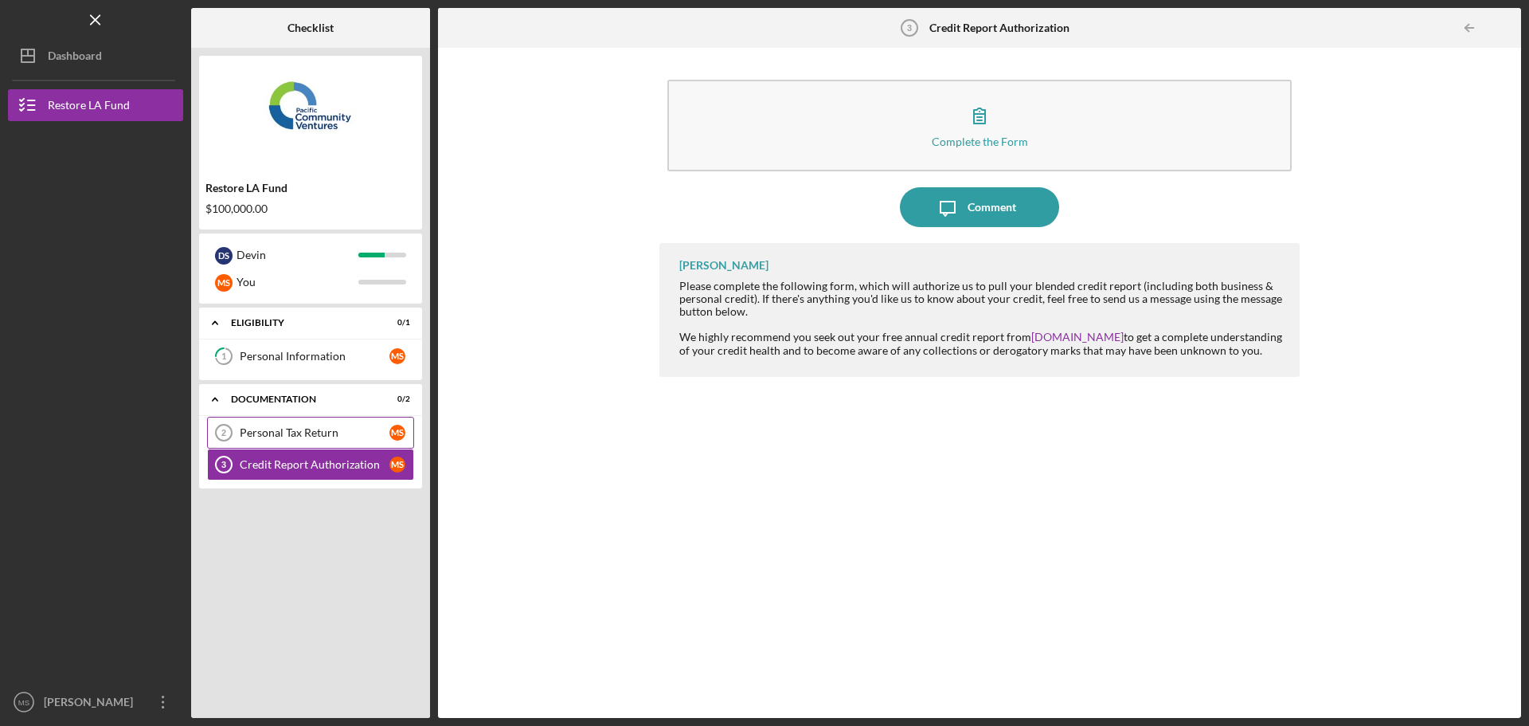
click at [311, 443] on link "Personal Tax Return 2 Personal Tax Return M S" at bounding box center [310, 433] width 207 height 32
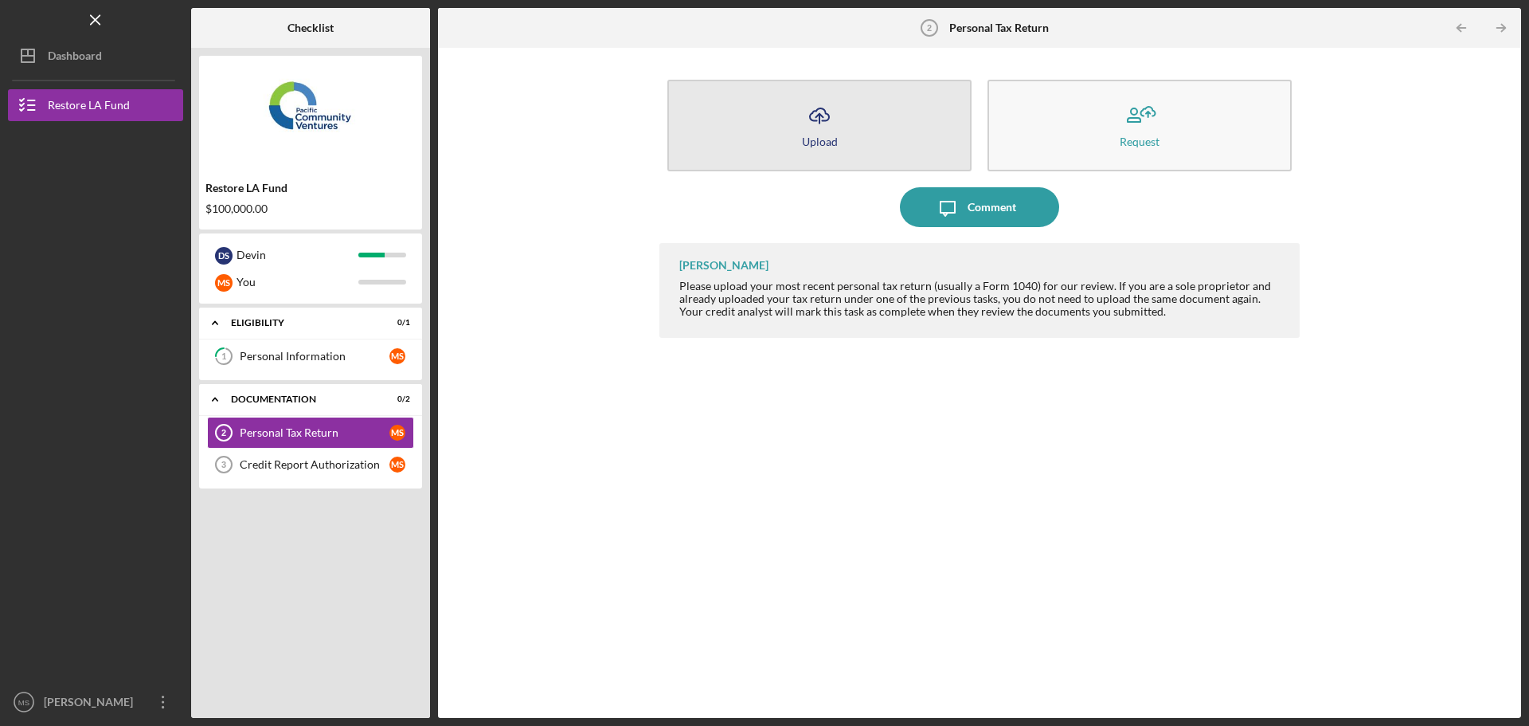
click at [843, 108] on button "Icon/Upload Upload" at bounding box center [819, 126] width 304 height 92
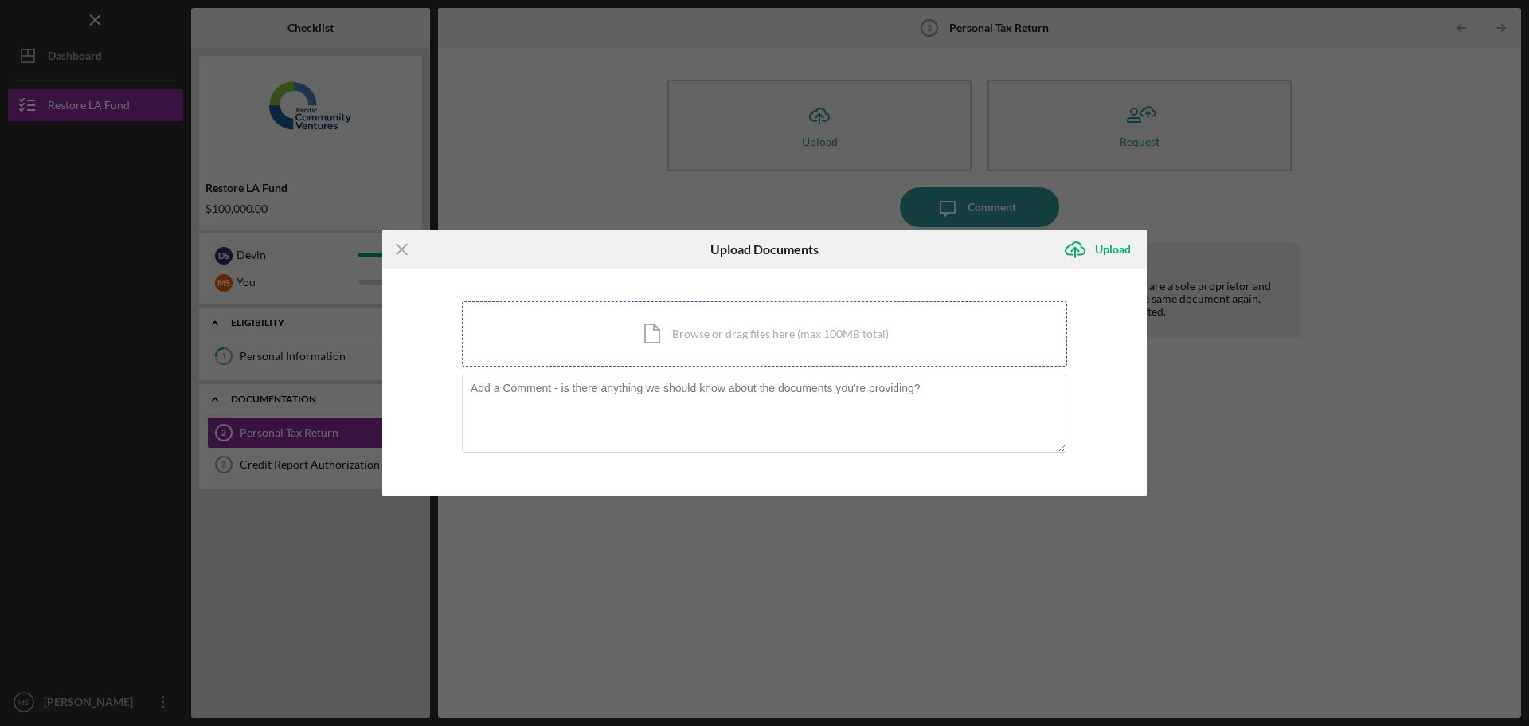
click at [694, 335] on div "Icon/Document Browse or drag files here (max 100MB total) Tap to choose files o…" at bounding box center [764, 333] width 605 height 65
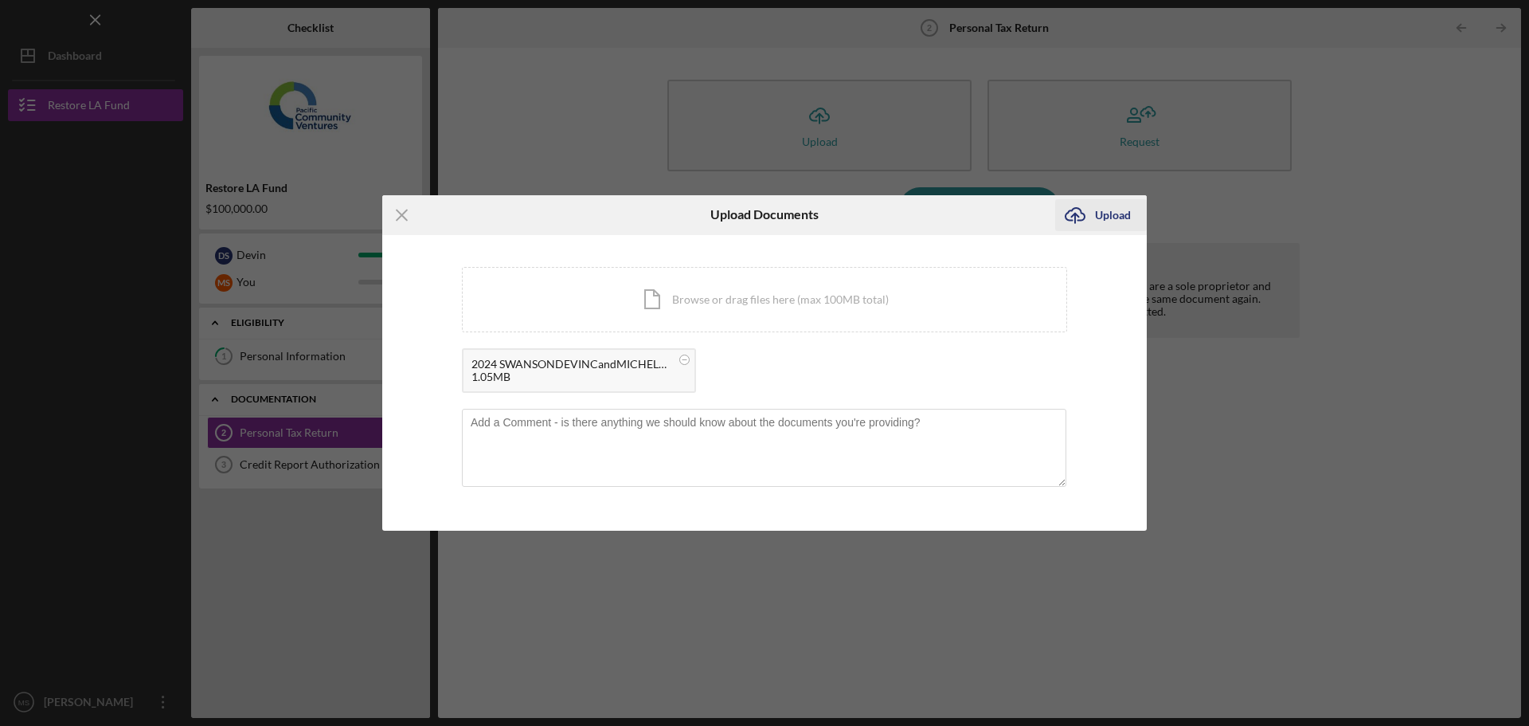
click at [1109, 213] on div "Upload" at bounding box center [1113, 215] width 36 height 32
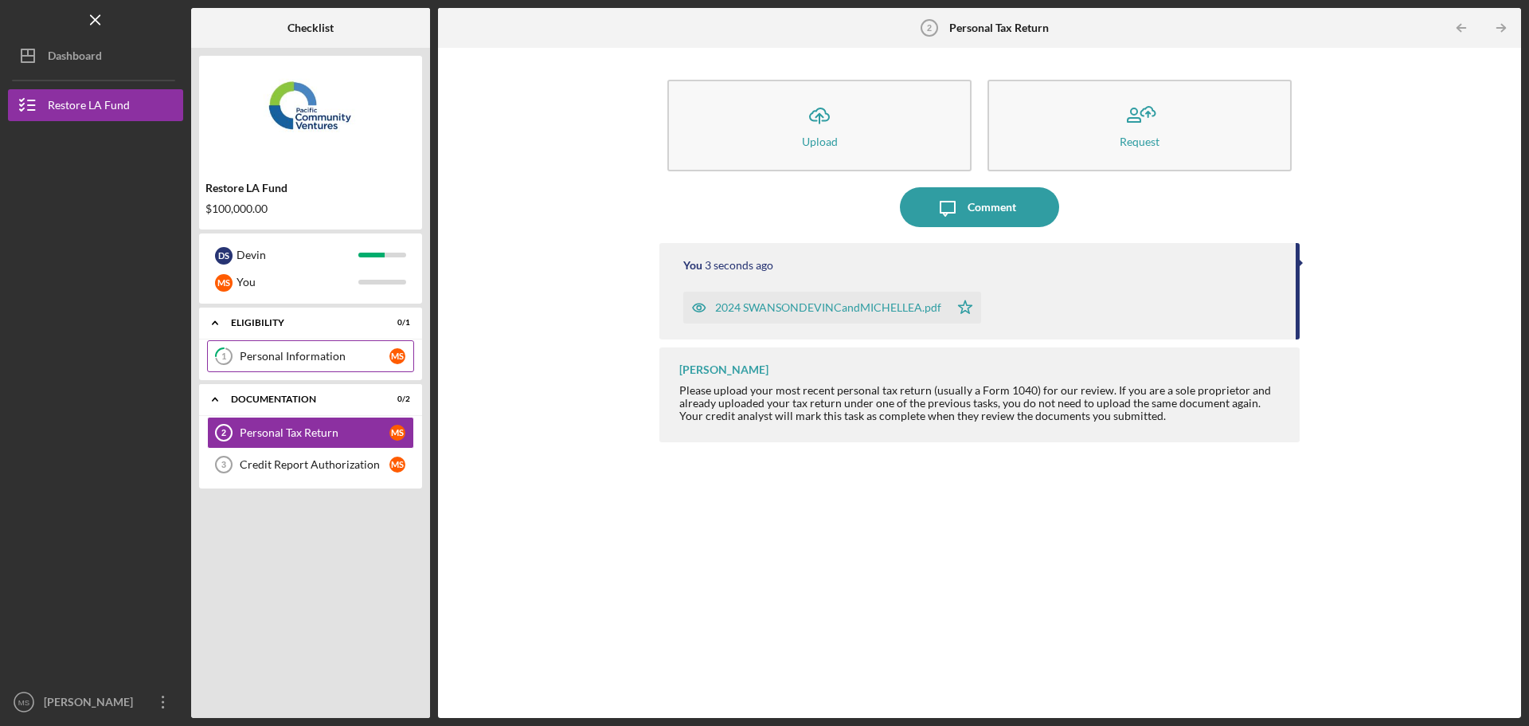
click at [318, 352] on div "Personal Information" at bounding box center [315, 356] width 150 height 13
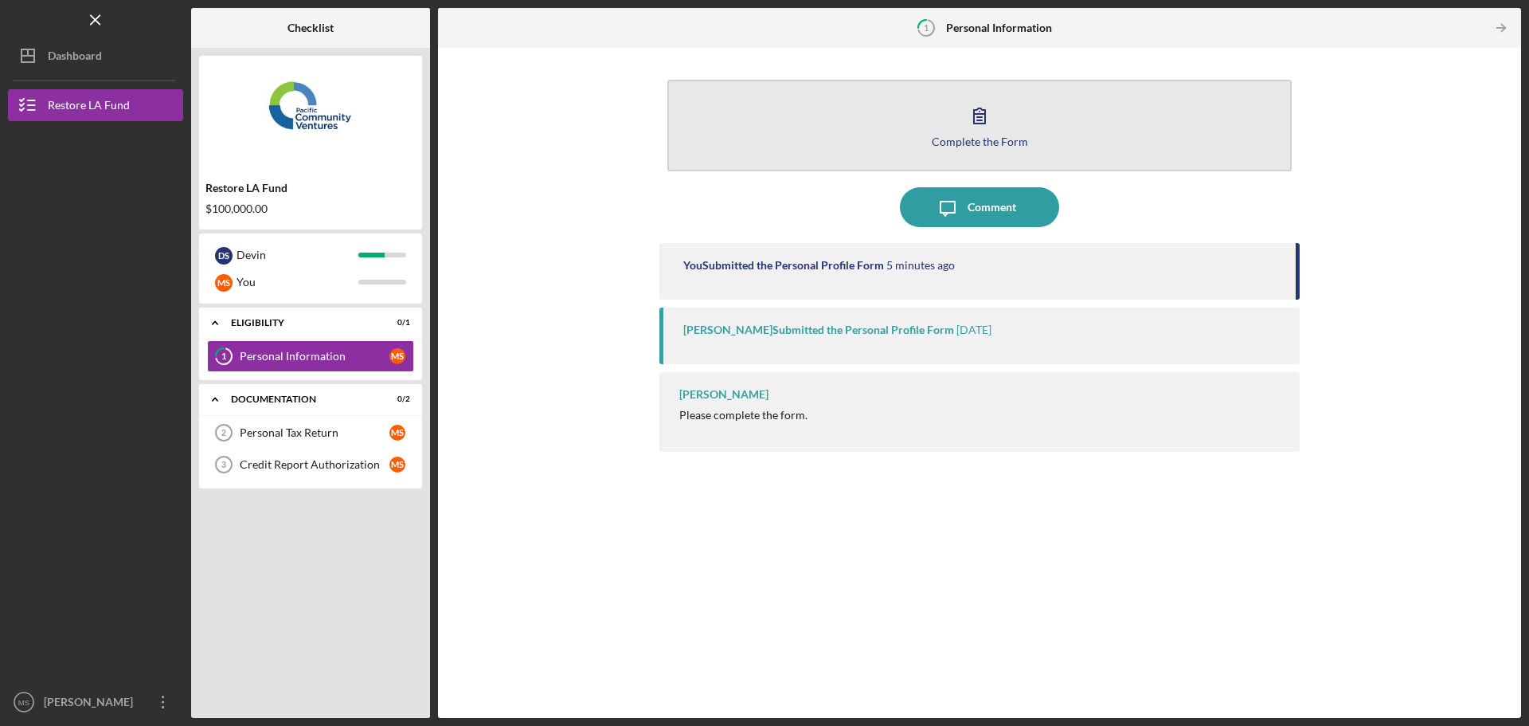
click at [896, 146] on button "Complete the Form Form" at bounding box center [979, 126] width 624 height 92
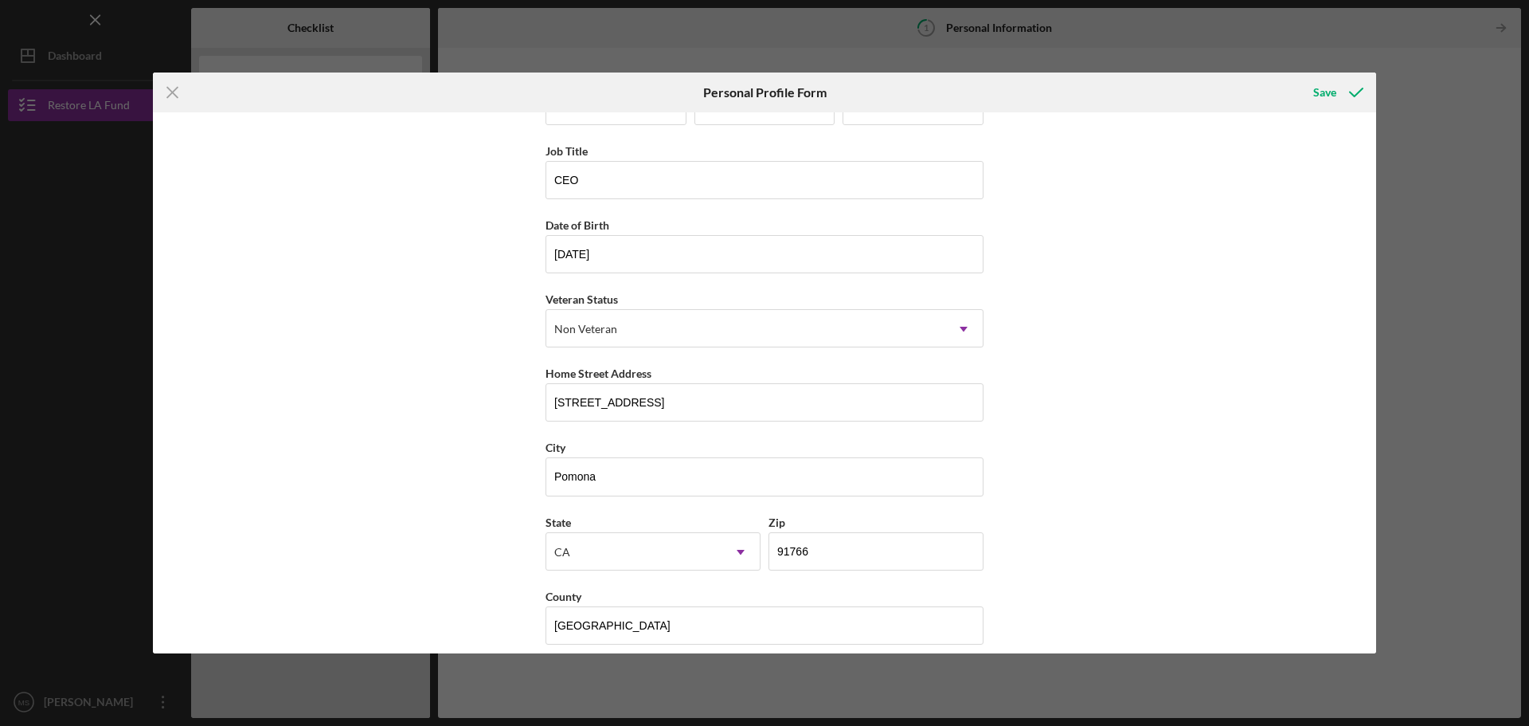
scroll to position [68, 0]
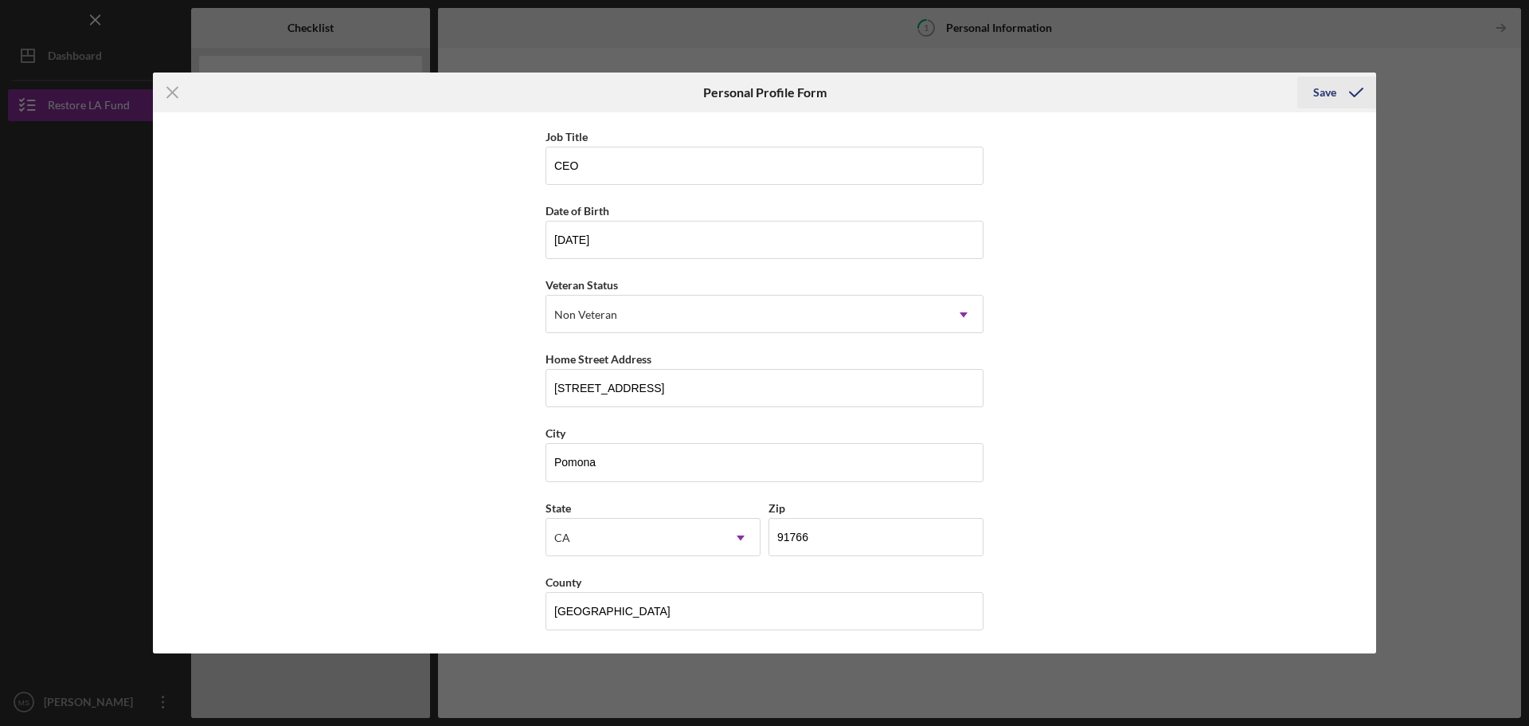
click at [1332, 99] on div "Save" at bounding box center [1324, 92] width 23 height 32
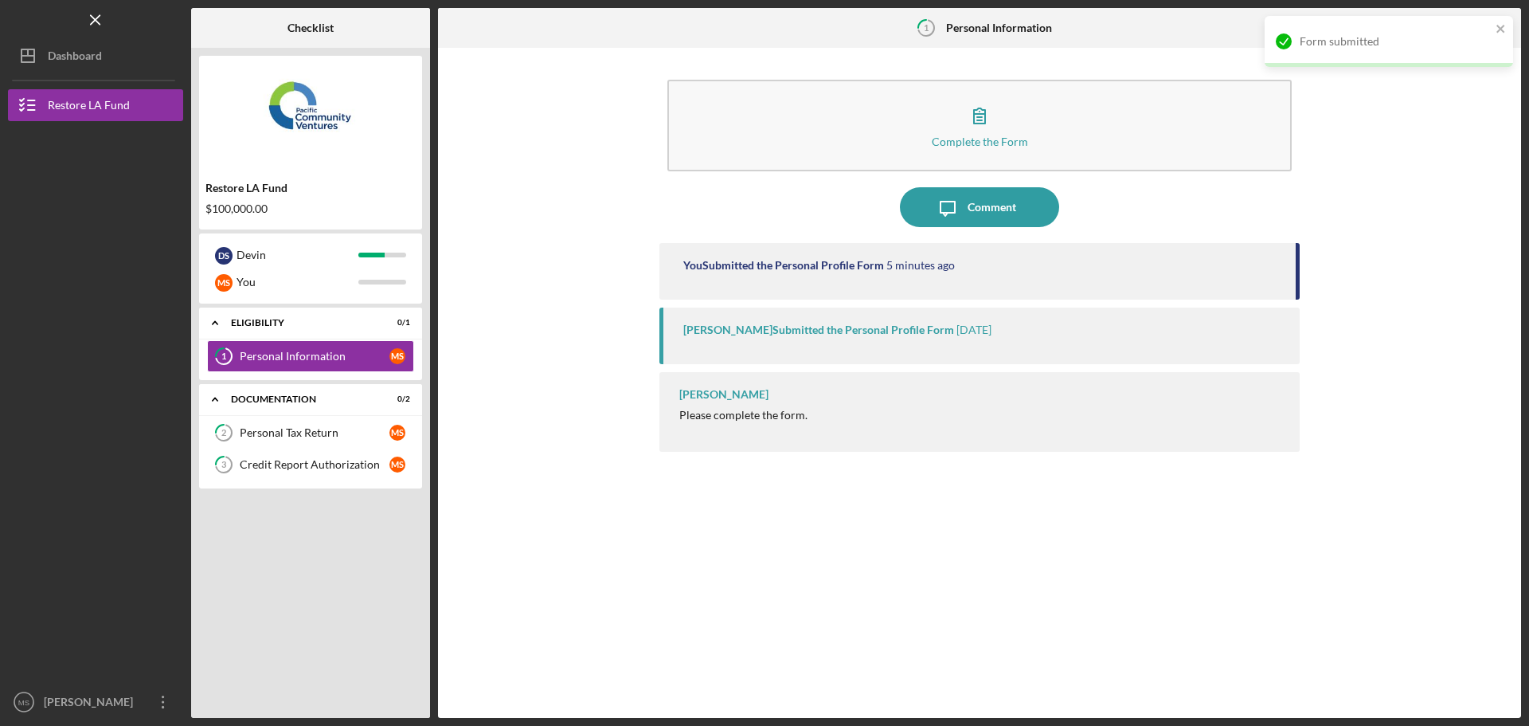
click at [1281, 532] on div "You Submitted the Personal Profile Form 5 minutes ago [PERSON_NAME] Submitted t…" at bounding box center [979, 468] width 640 height 451
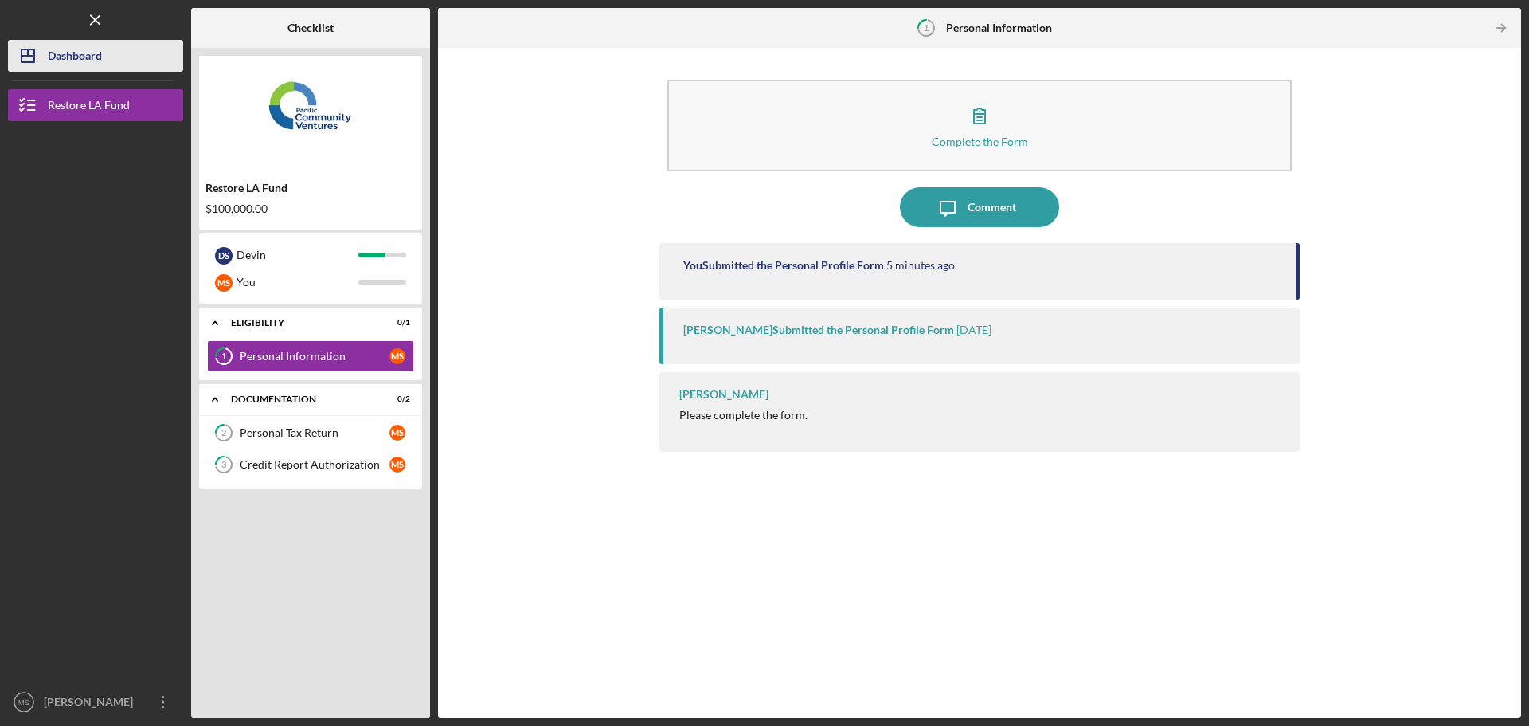
drag, startPoint x: 93, startPoint y: 41, endPoint x: 106, endPoint y: 48, distance: 14.2
click at [93, 41] on div "Dashboard" at bounding box center [75, 58] width 54 height 36
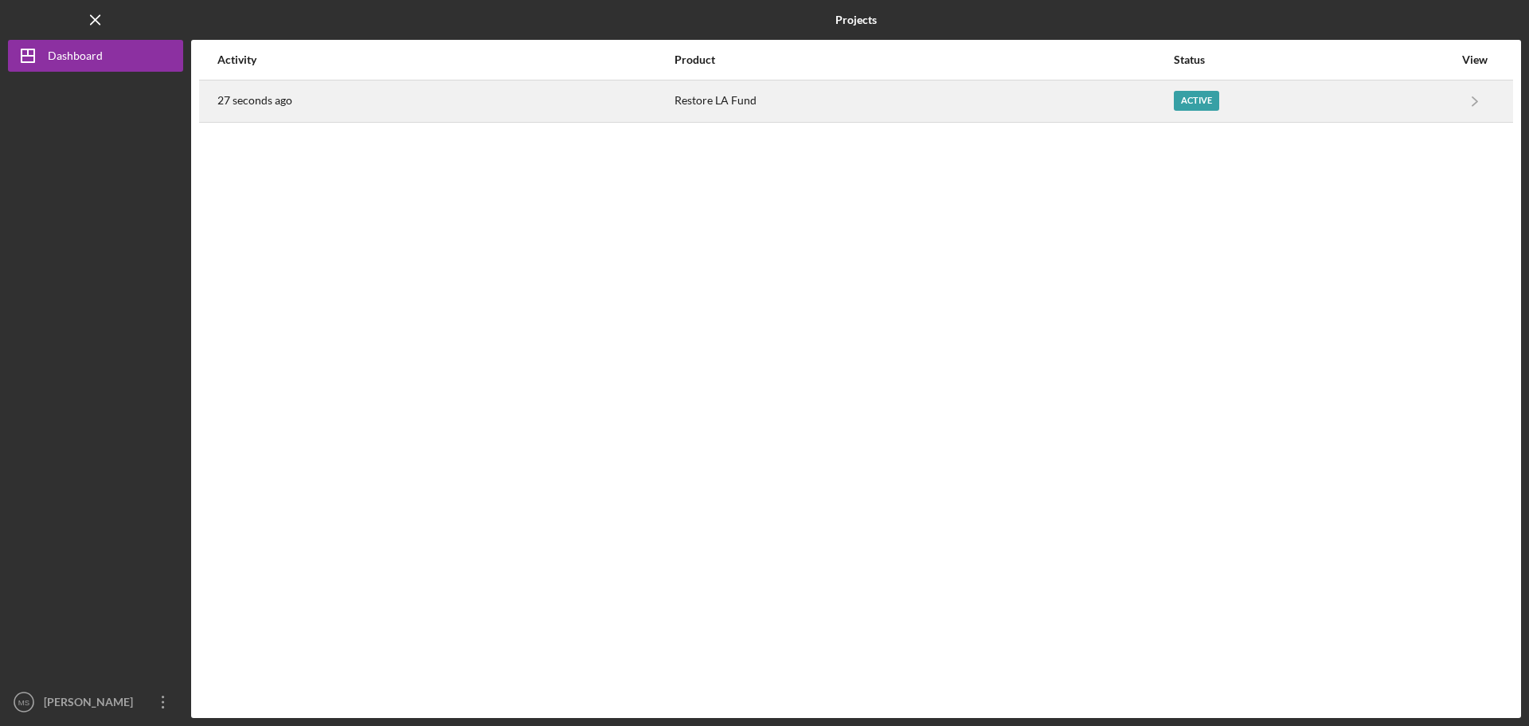
click at [252, 112] on div "27 seconds ago" at bounding box center [445, 101] width 456 height 40
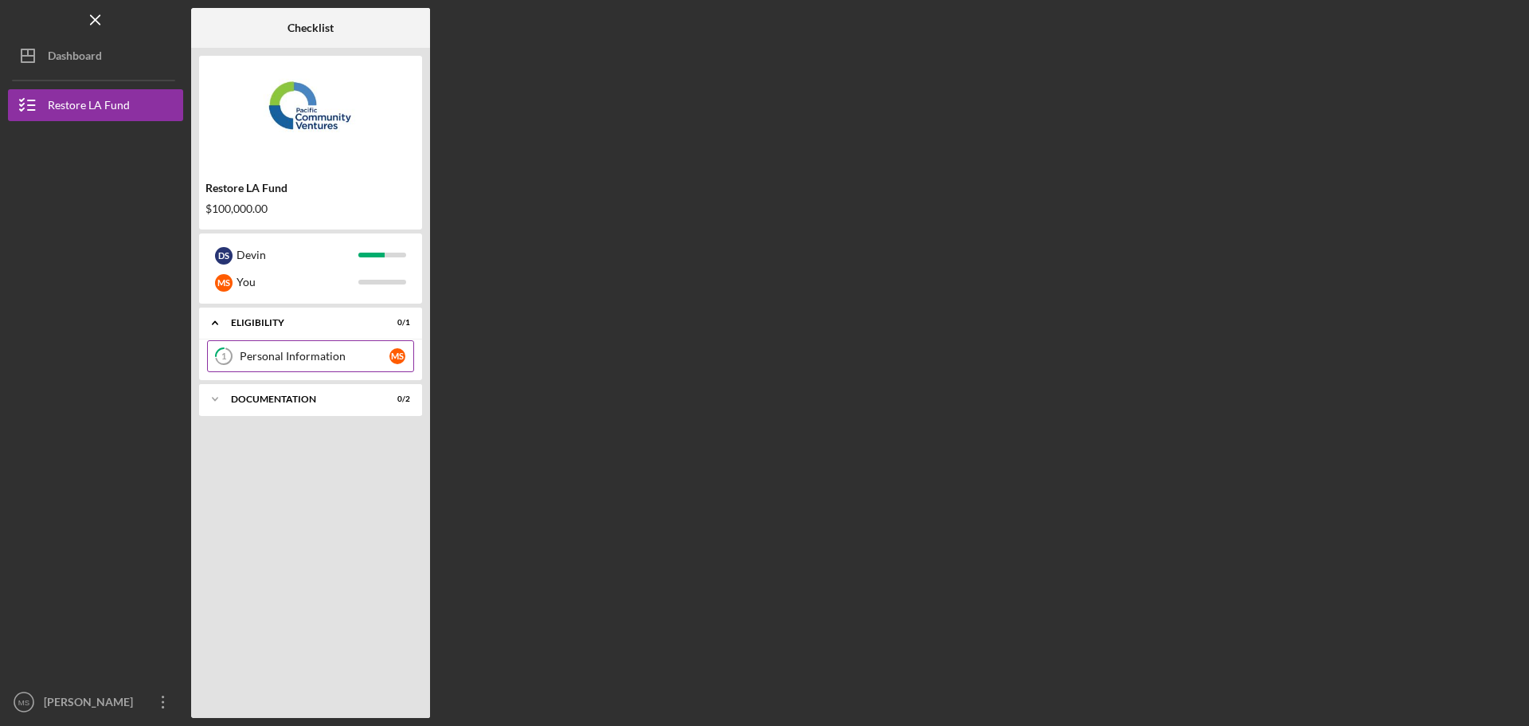
click at [309, 362] on link "1 Personal Information M S" at bounding box center [310, 356] width 207 height 32
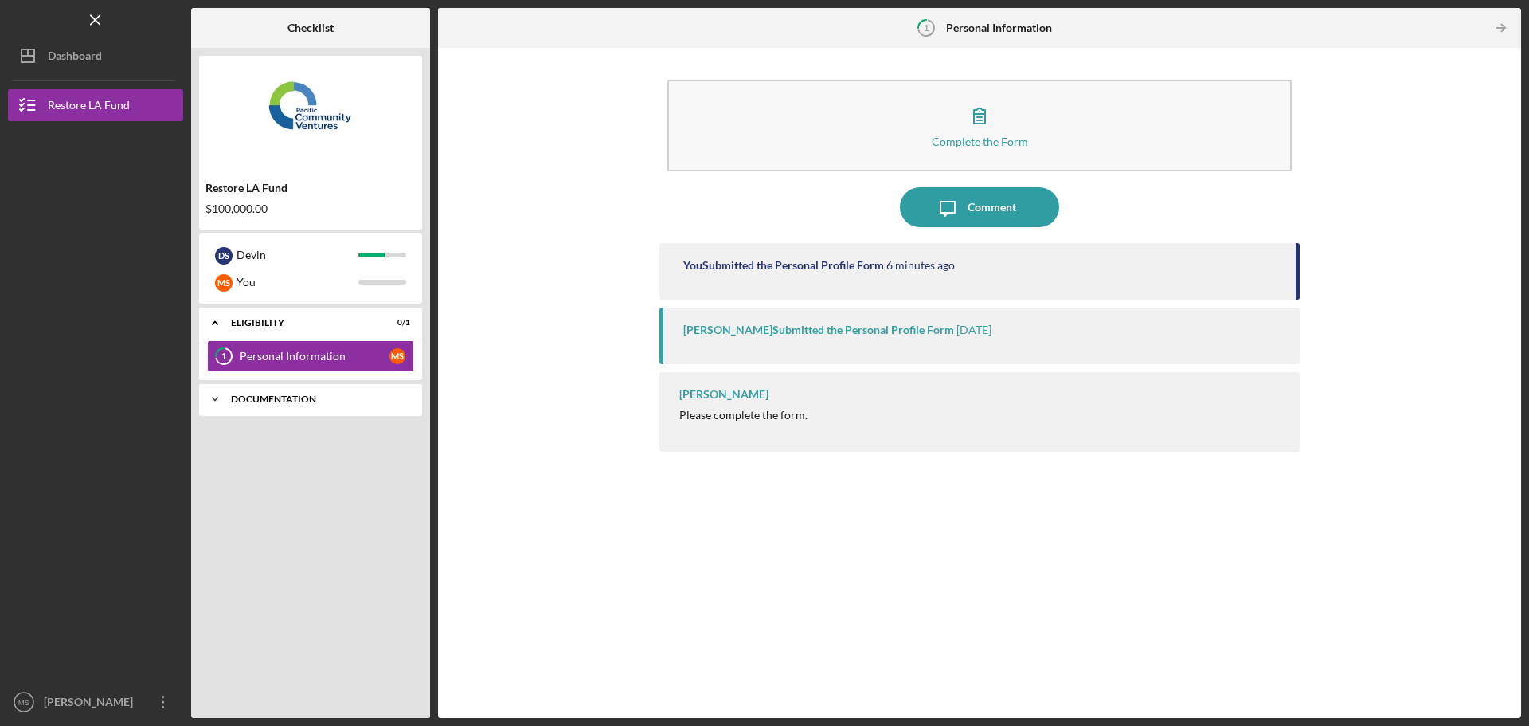
click at [252, 409] on div "Icon/Expander Documentation 0 / 2" at bounding box center [310, 399] width 223 height 32
click at [307, 445] on link "2 Personal Tax Return M S" at bounding box center [310, 433] width 207 height 32
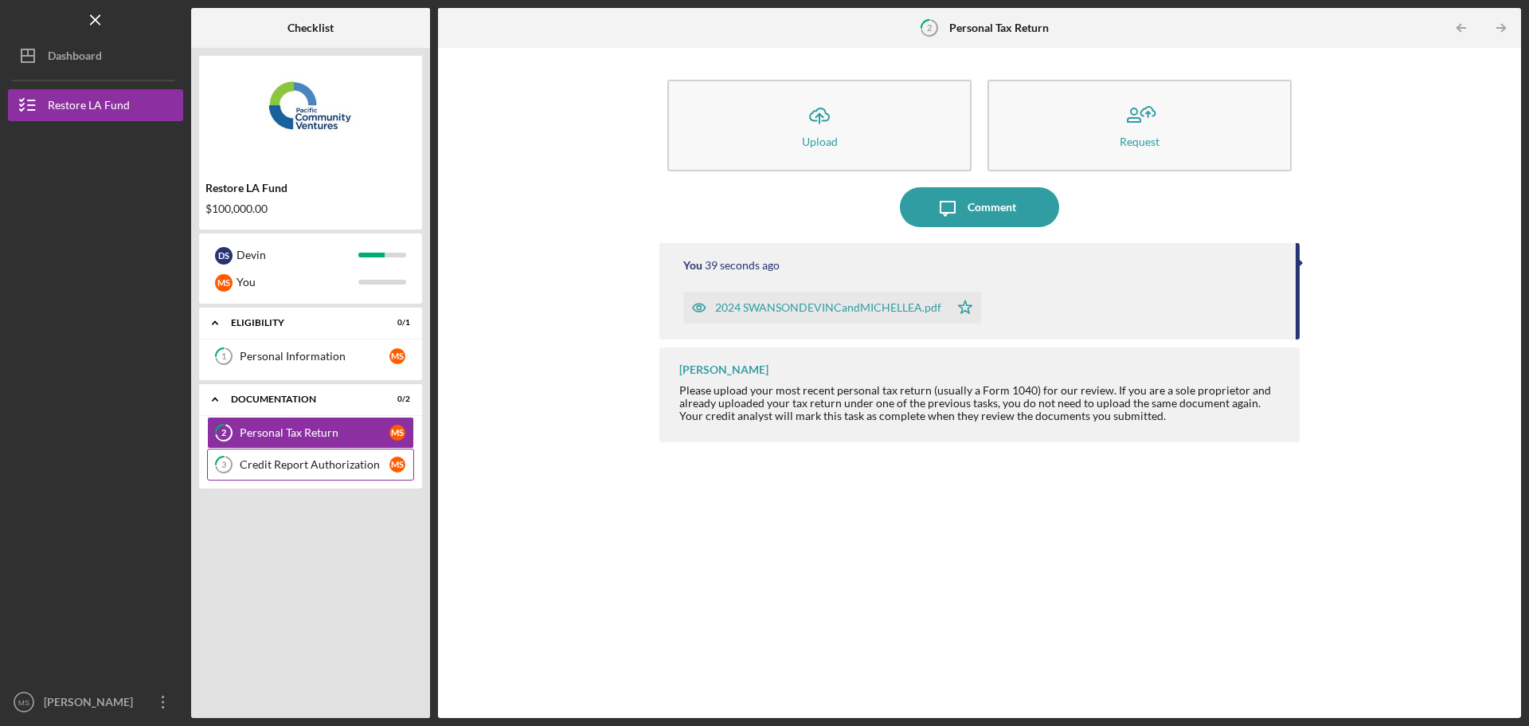
click at [352, 472] on link "3 Credit Report Authorization M S" at bounding box center [310, 464] width 207 height 32
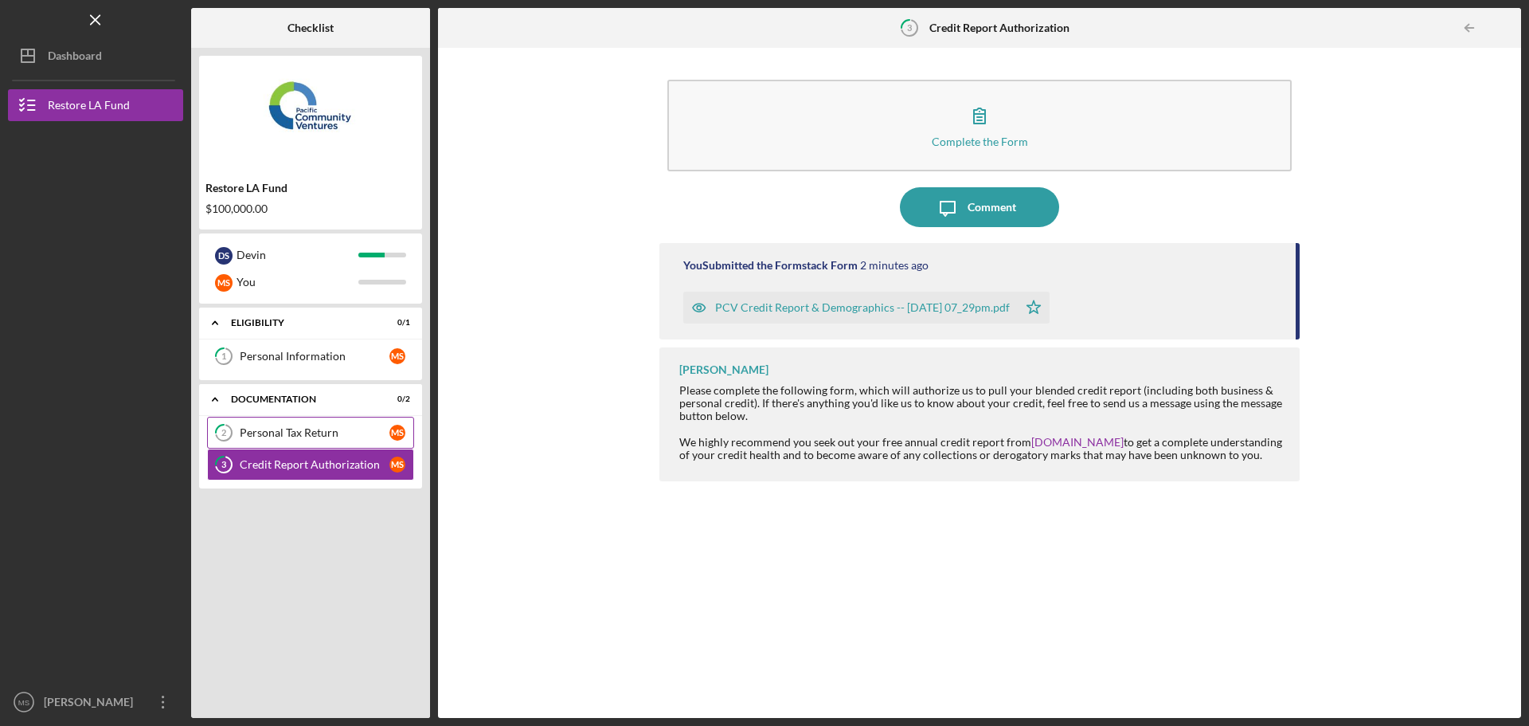
click at [280, 435] on div "Personal Tax Return" at bounding box center [315, 432] width 150 height 13
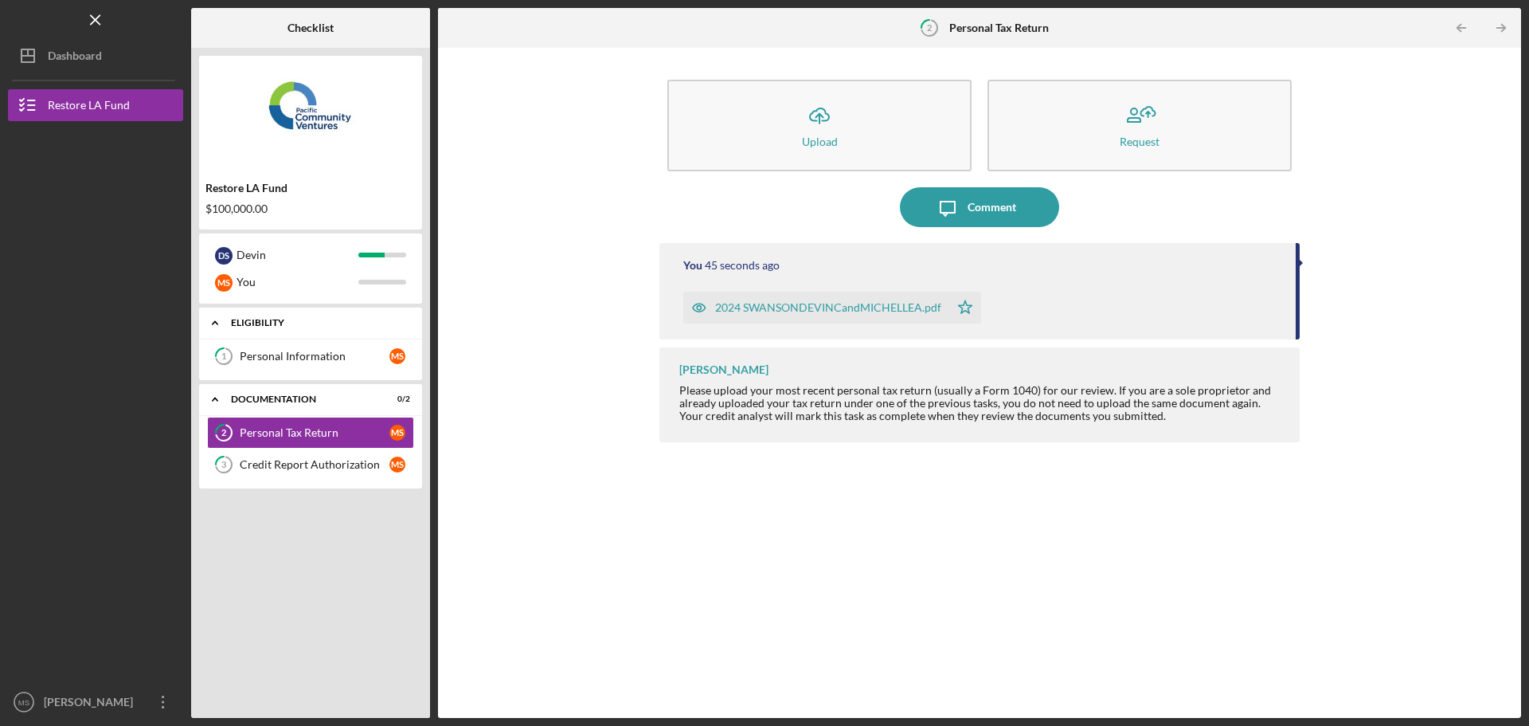
click at [219, 327] on icon "Icon/Expander" at bounding box center [215, 323] width 32 height 32
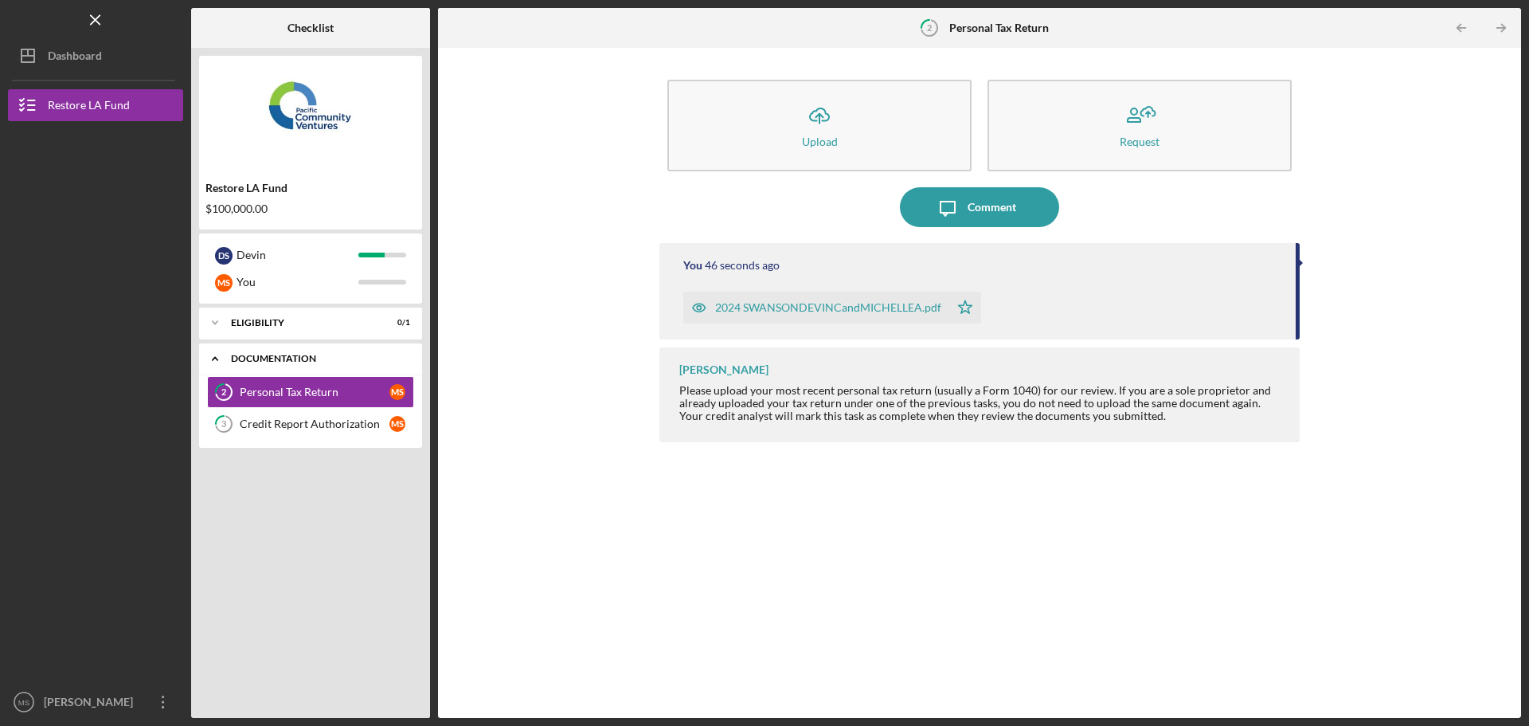
click at [218, 362] on icon "Icon/Expander" at bounding box center [215, 358] width 32 height 32
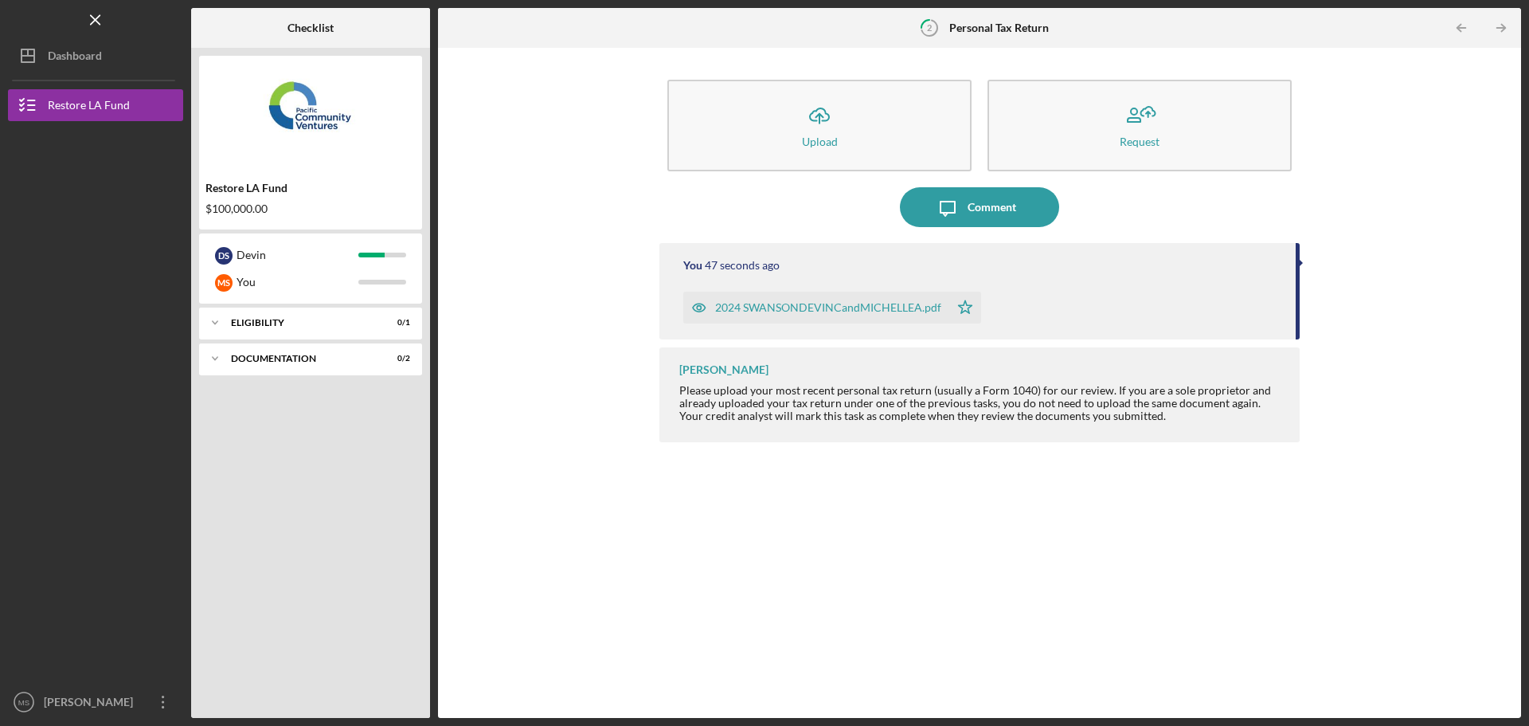
click at [309, 541] on div "Icon/Expander Eligibility 0 / 1 Icon/Expander Documentation 0 / 2" at bounding box center [310, 508] width 223 height 402
click at [58, 66] on div "Dashboard" at bounding box center [75, 58] width 54 height 36
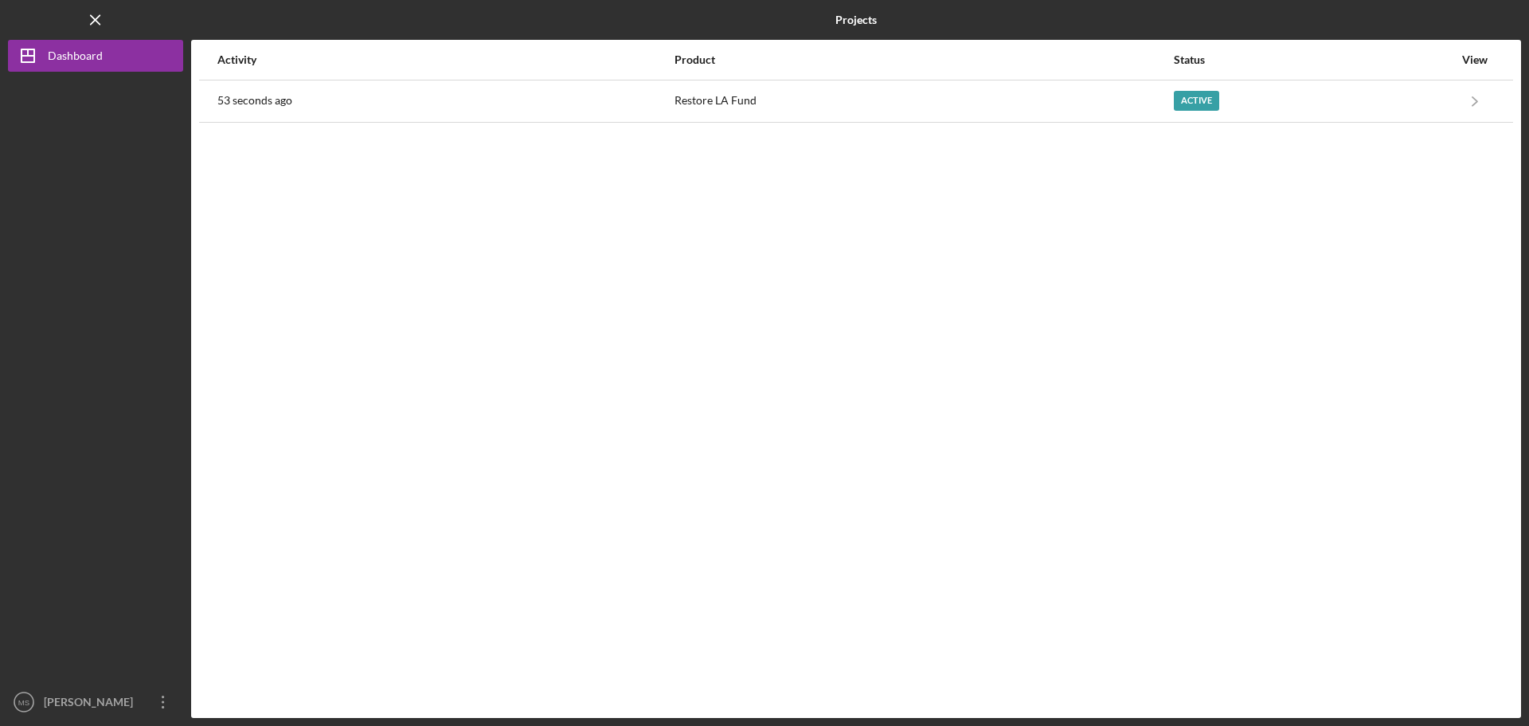
click at [572, 195] on div "Activity Product Status View 53 seconds ago Restore LA Fund Active Icon/Navigat…" at bounding box center [856, 379] width 1330 height 678
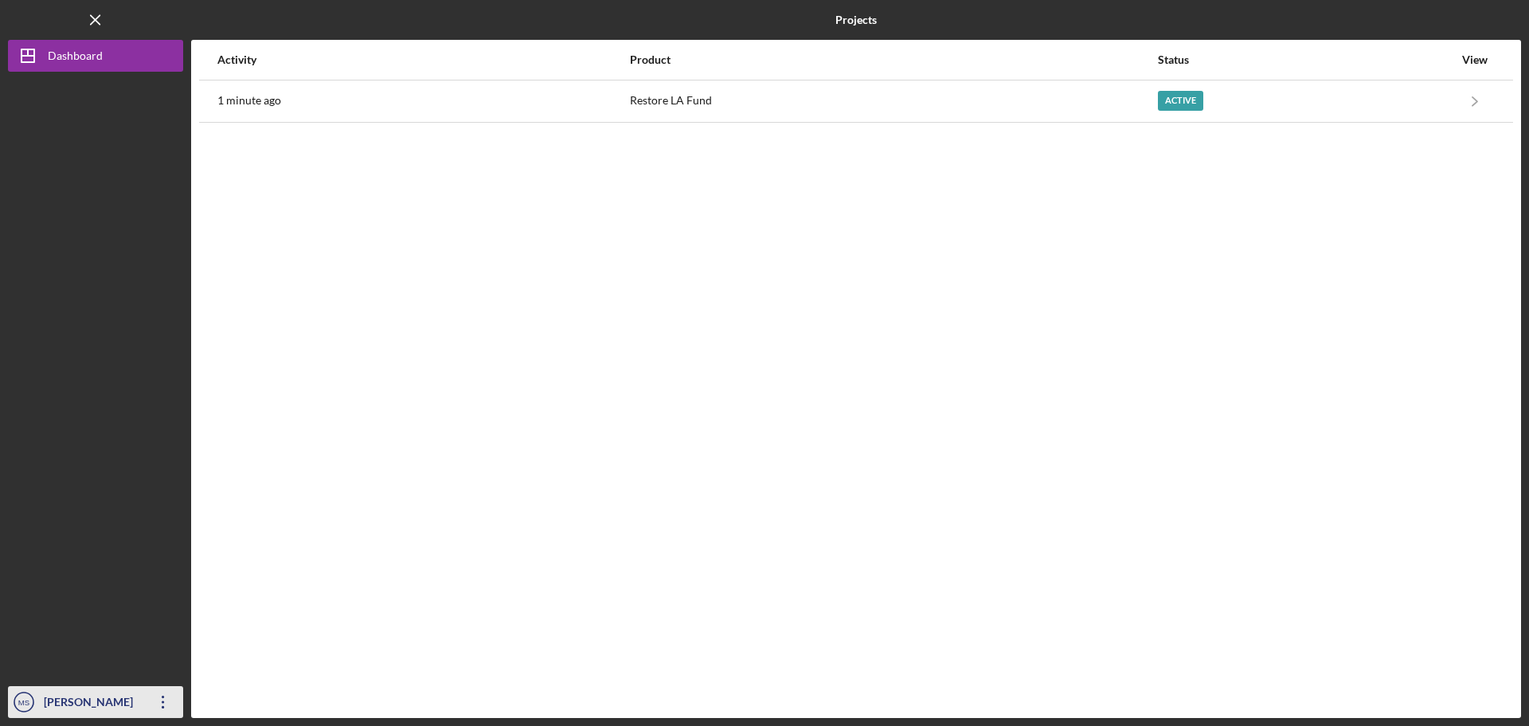
click at [159, 698] on icon "Icon/Overflow" at bounding box center [163, 702] width 40 height 40
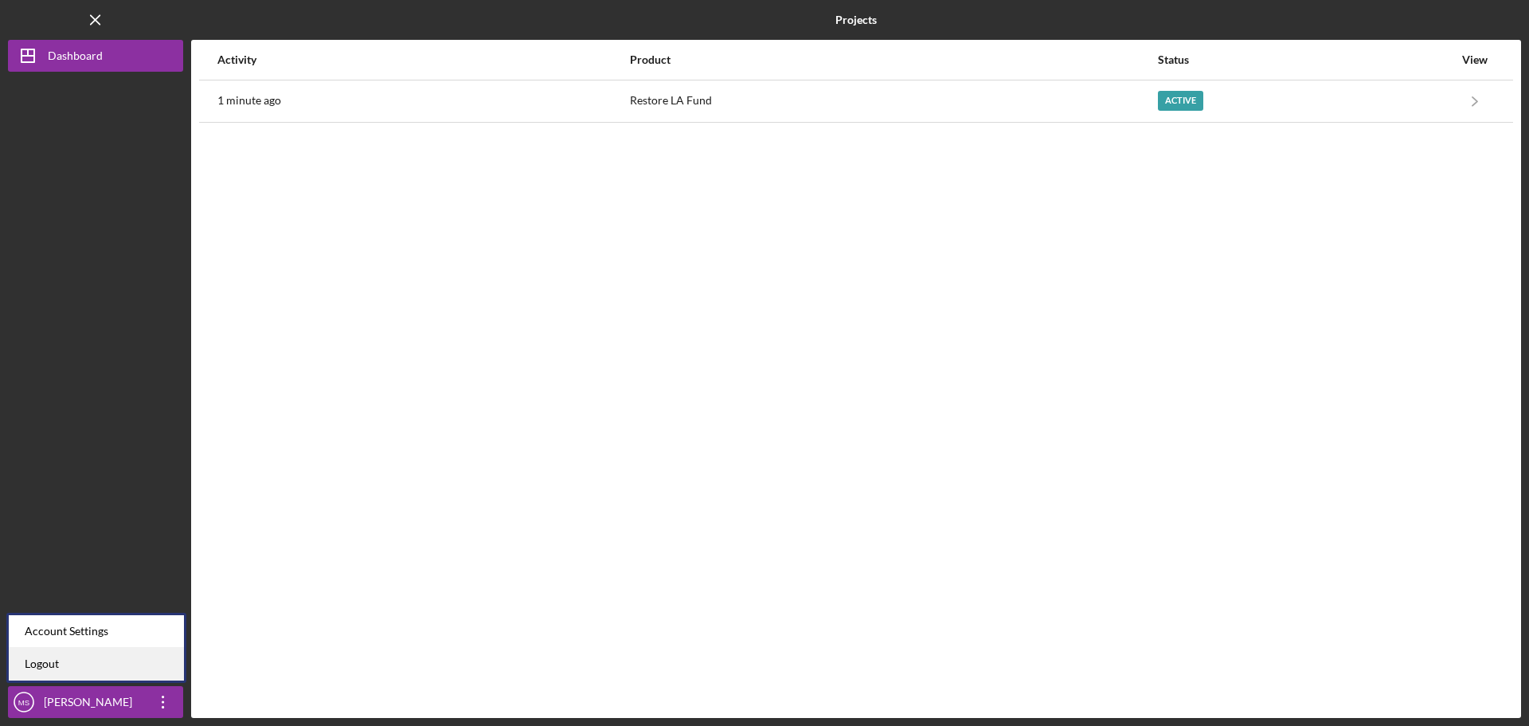
click at [119, 659] on link "Logout" at bounding box center [96, 663] width 175 height 33
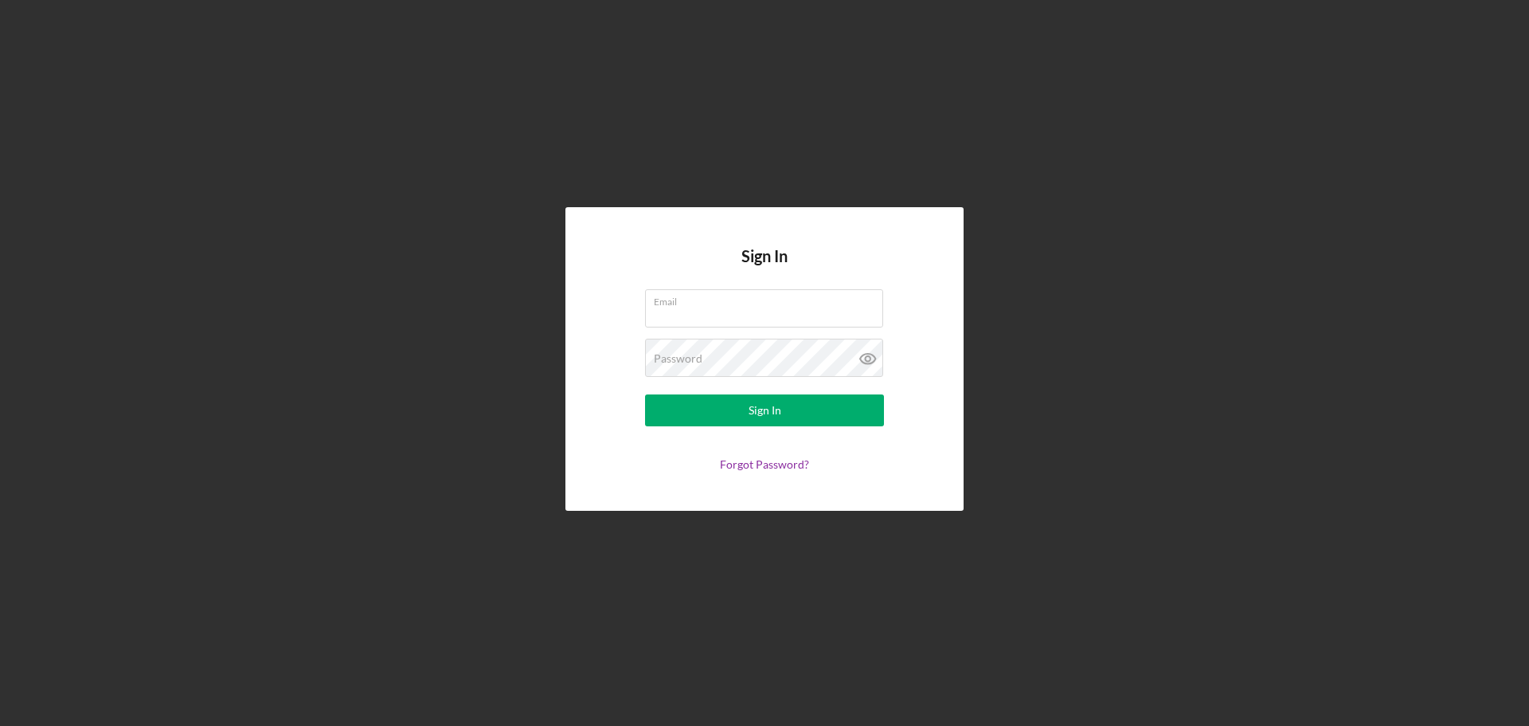
type input "[PERSON_NAME][EMAIL_ADDRESS][DOMAIN_NAME]"
